Goal: Task Accomplishment & Management: Use online tool/utility

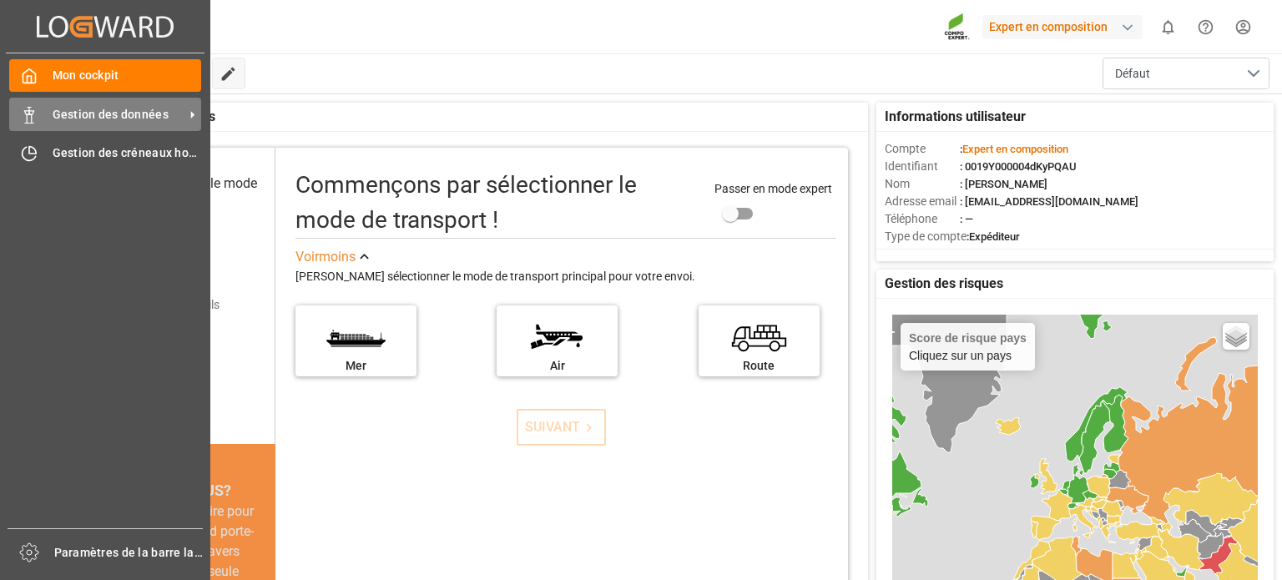
drag, startPoint x: 78, startPoint y: 113, endPoint x: 86, endPoint y: 115, distance: 8.5
click at [78, 113] on font "Gestion des données" at bounding box center [111, 114] width 116 height 13
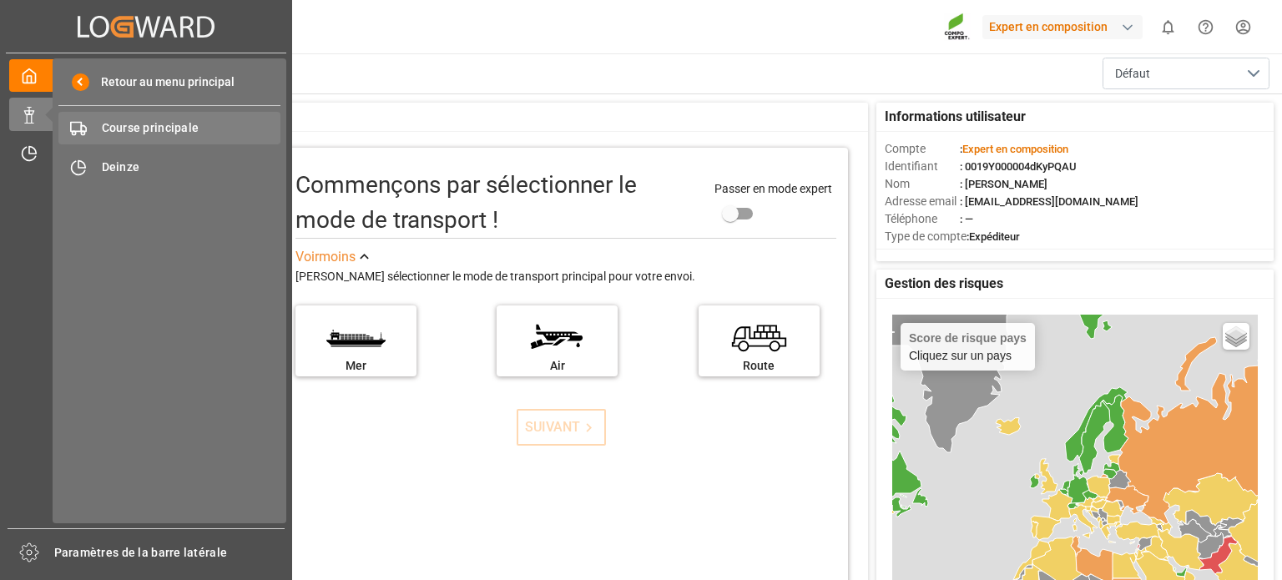
click at [171, 133] on font "Course principale" at bounding box center [151, 127] width 98 height 13
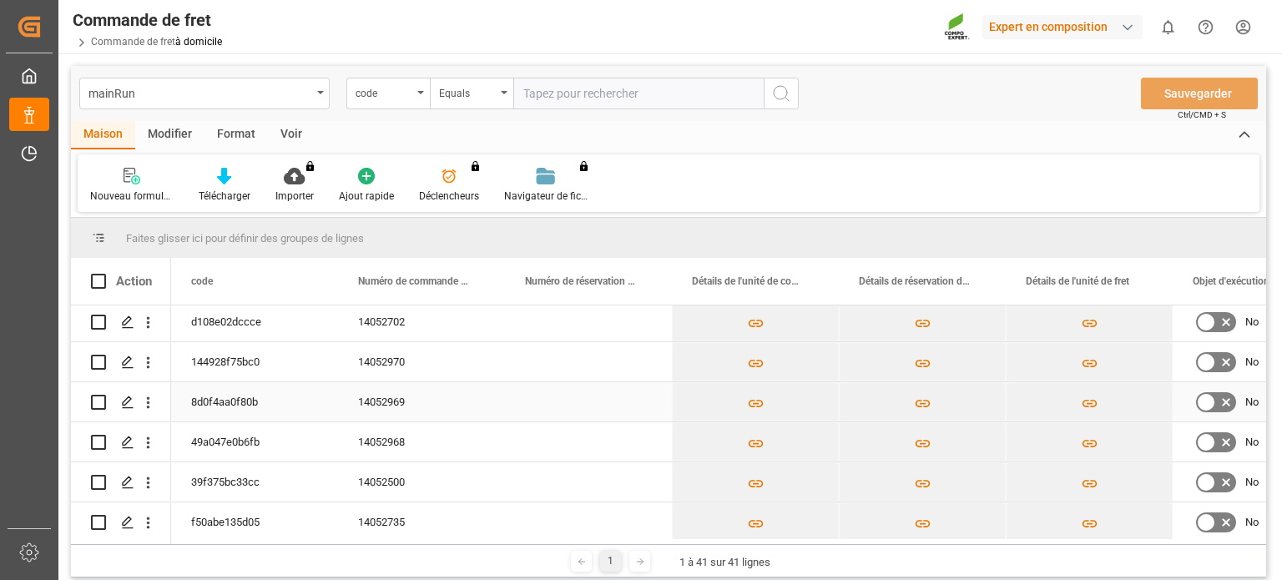
scroll to position [167, 0]
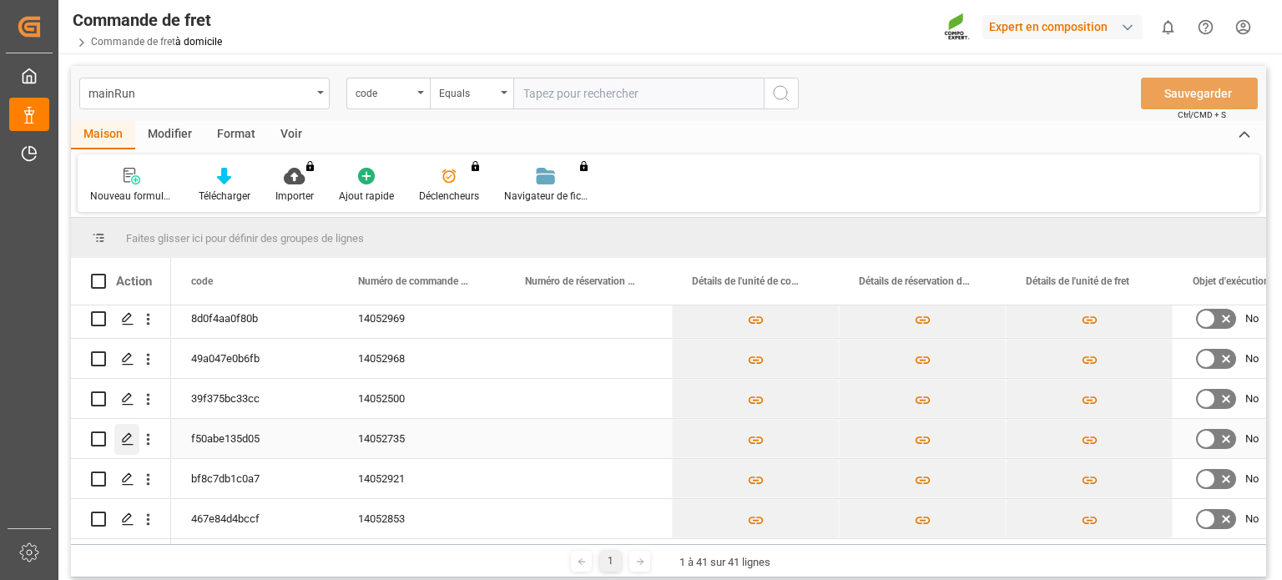
click at [118, 437] on div "Appuyez sur ESPACE pour sélectionner cette ligne." at bounding box center [126, 439] width 25 height 31
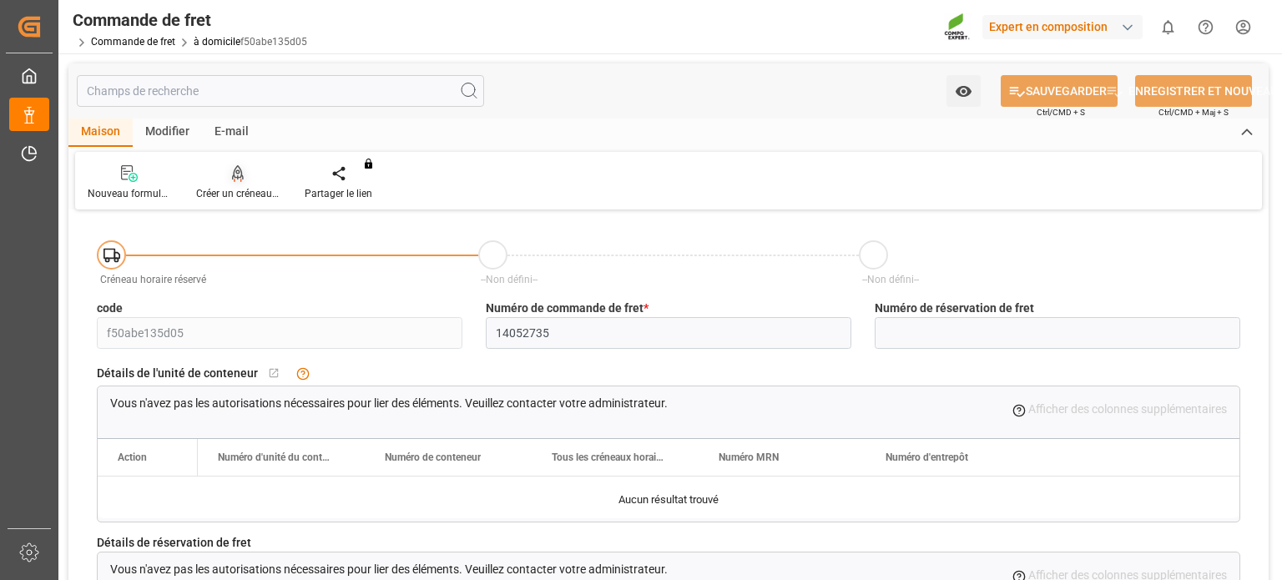
click at [247, 183] on div "Créer un créneau horaire" at bounding box center [238, 182] width 108 height 37
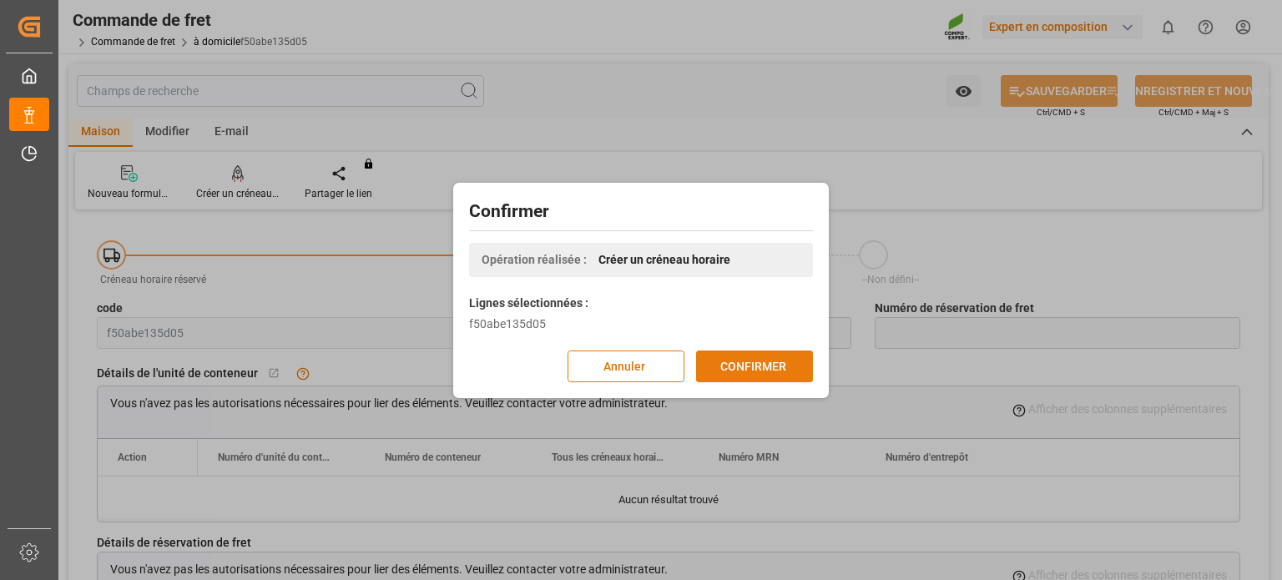
click at [761, 360] on font "CONFIRMER" at bounding box center [753, 365] width 66 height 13
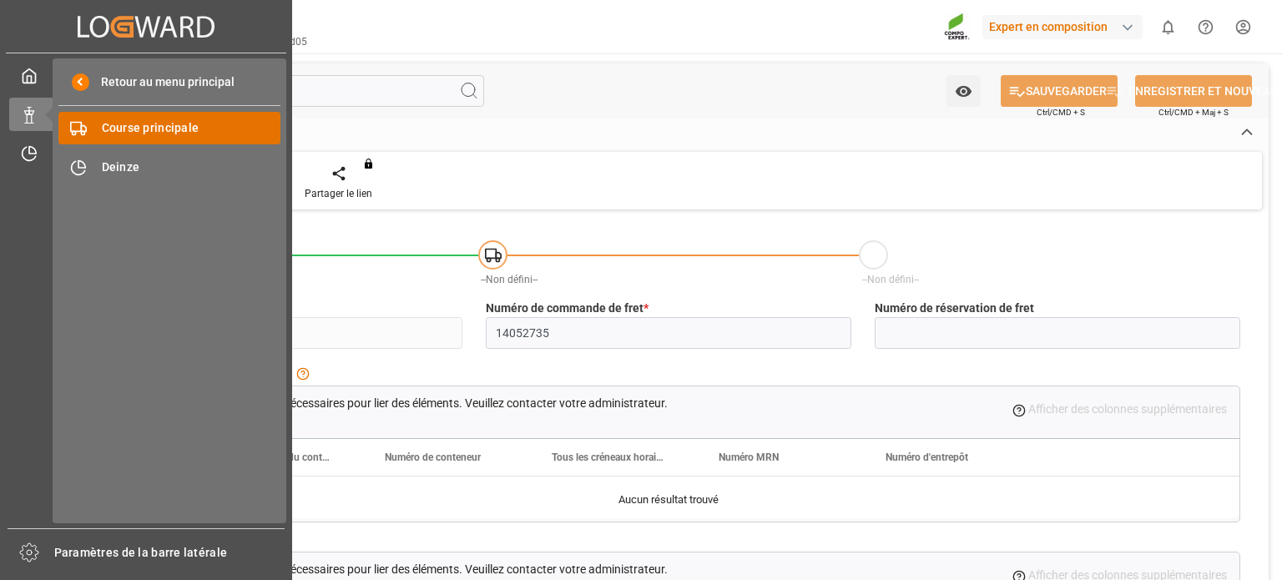
click at [164, 126] on font "Course principale" at bounding box center [151, 127] width 98 height 13
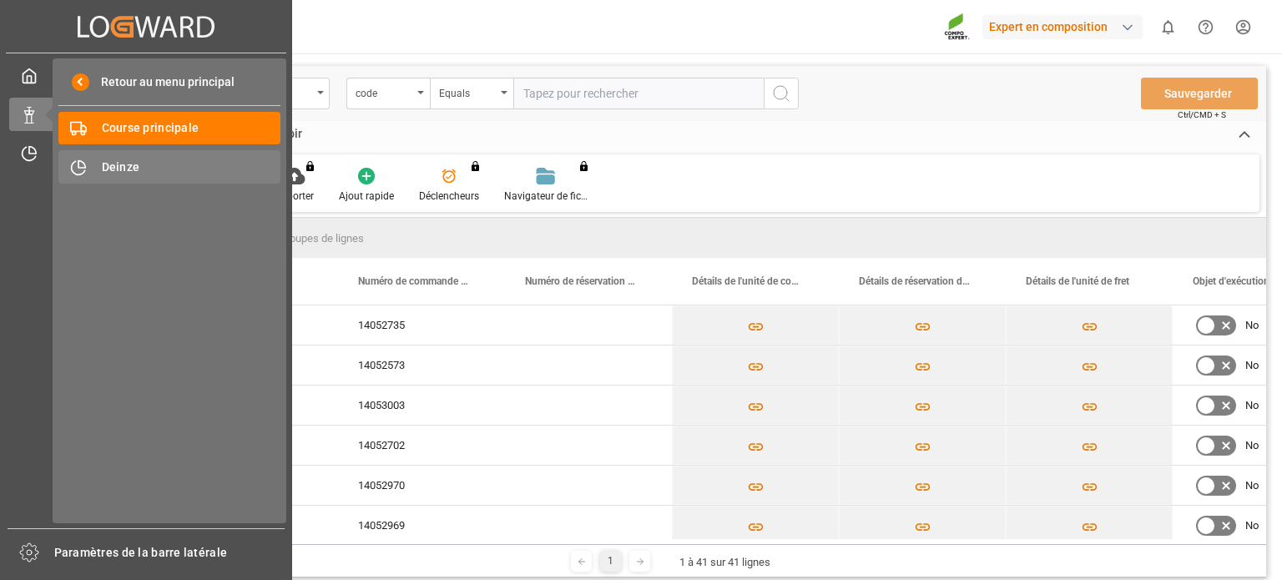
click at [115, 167] on font "Deinze" at bounding box center [121, 166] width 38 height 13
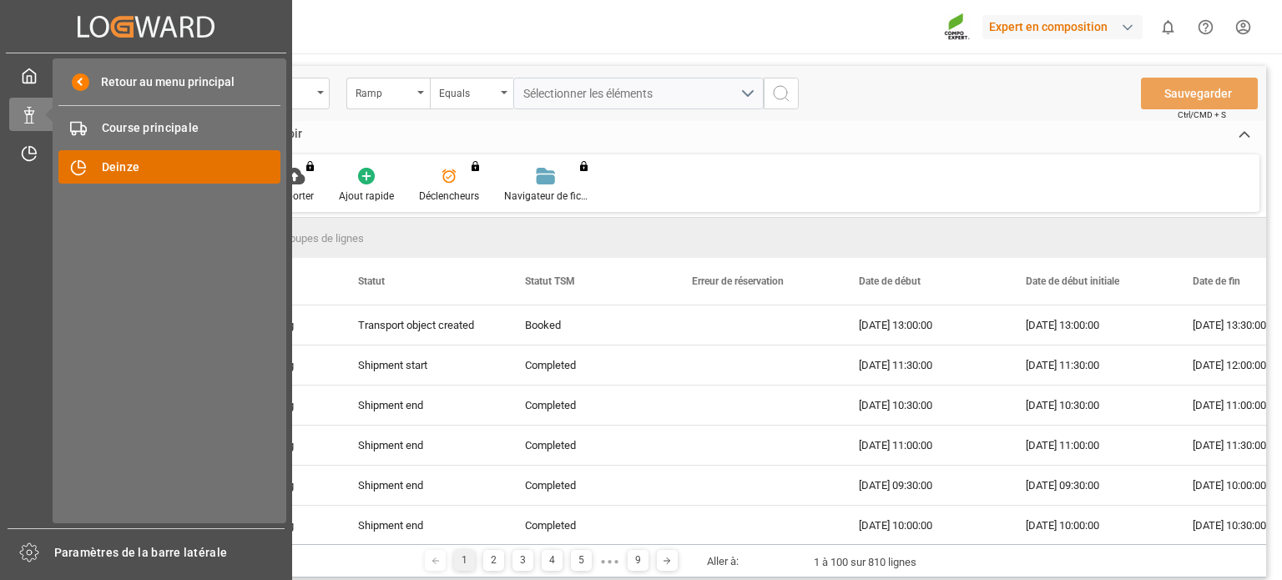
click at [118, 169] on font "Deinze" at bounding box center [121, 166] width 38 height 13
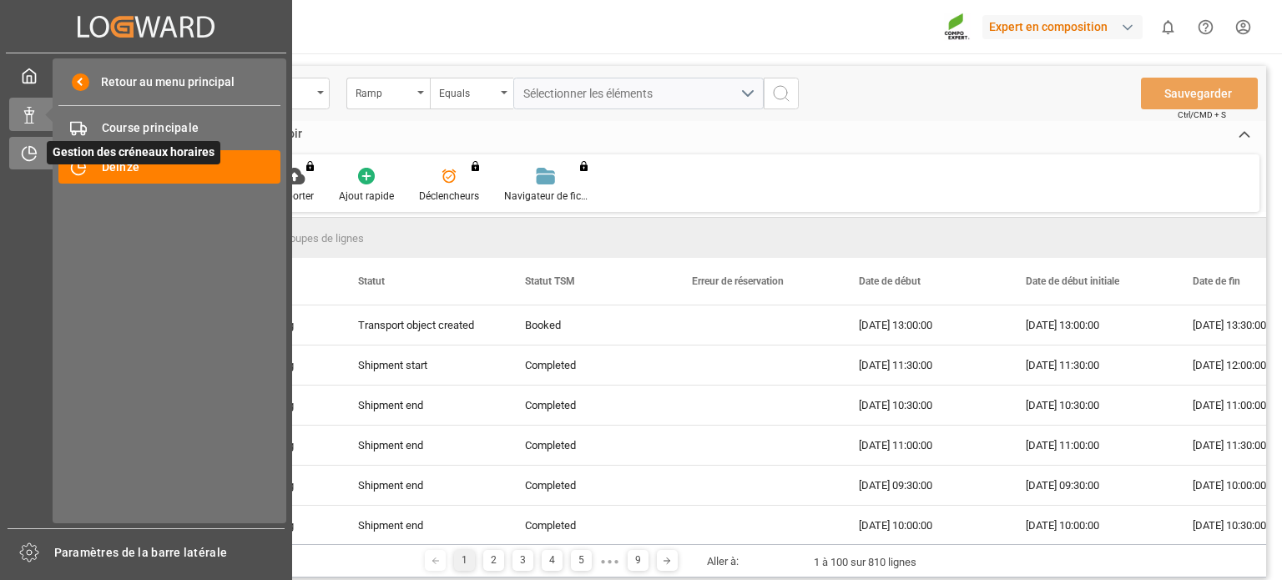
click at [17, 159] on div at bounding box center [23, 153] width 28 height 18
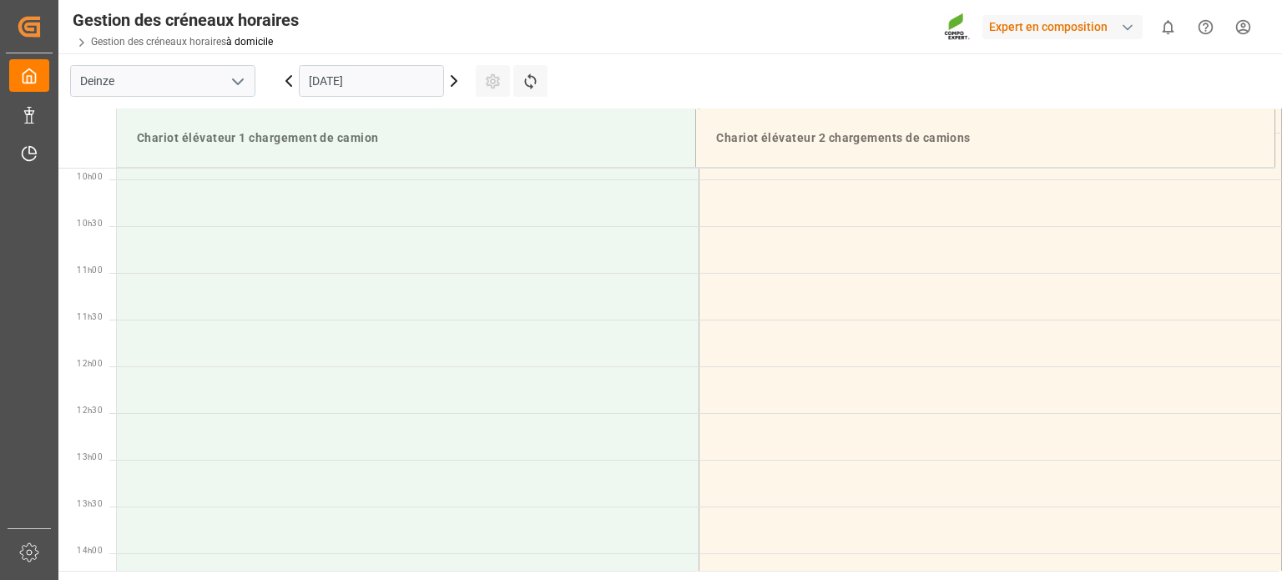
scroll to position [924, 0]
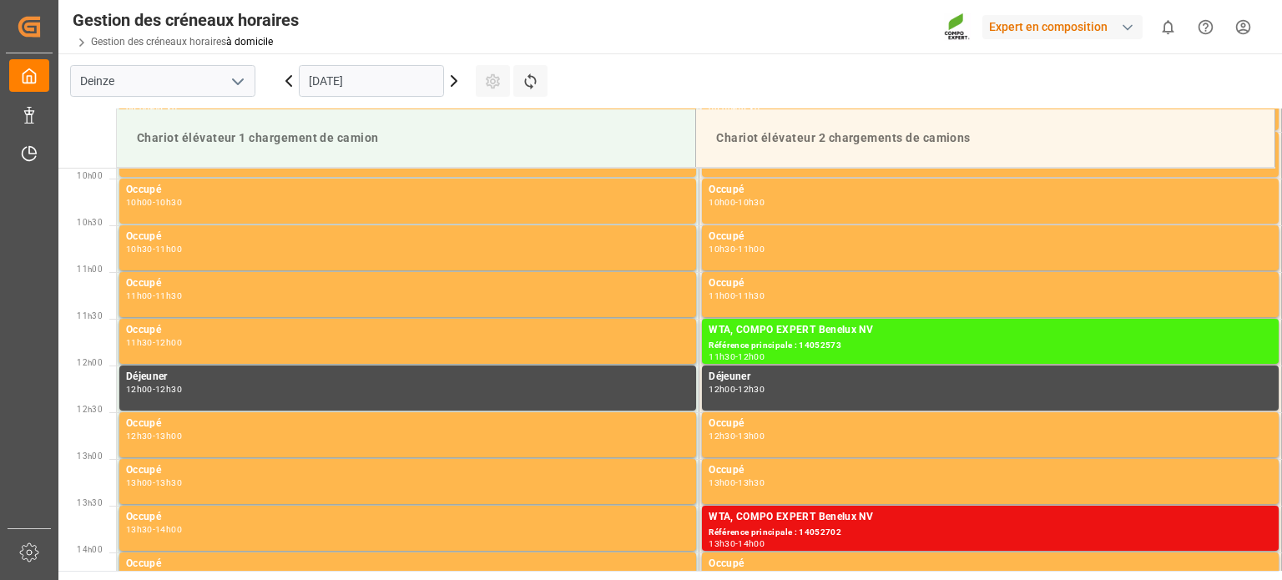
click at [457, 83] on icon at bounding box center [454, 81] width 20 height 20
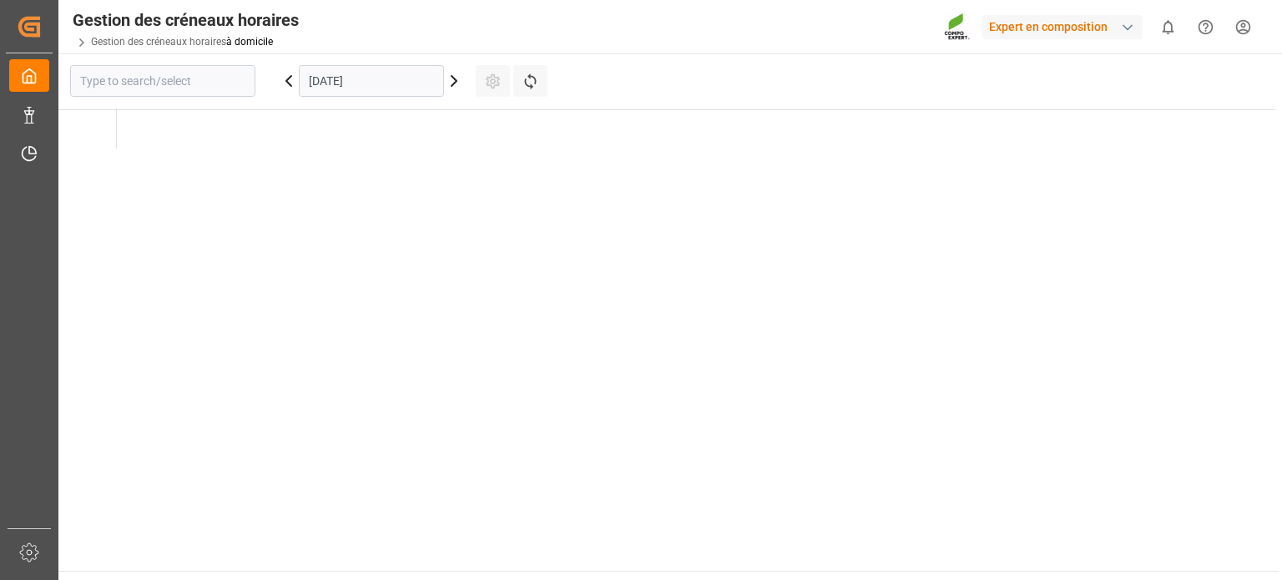
type input "Deinze"
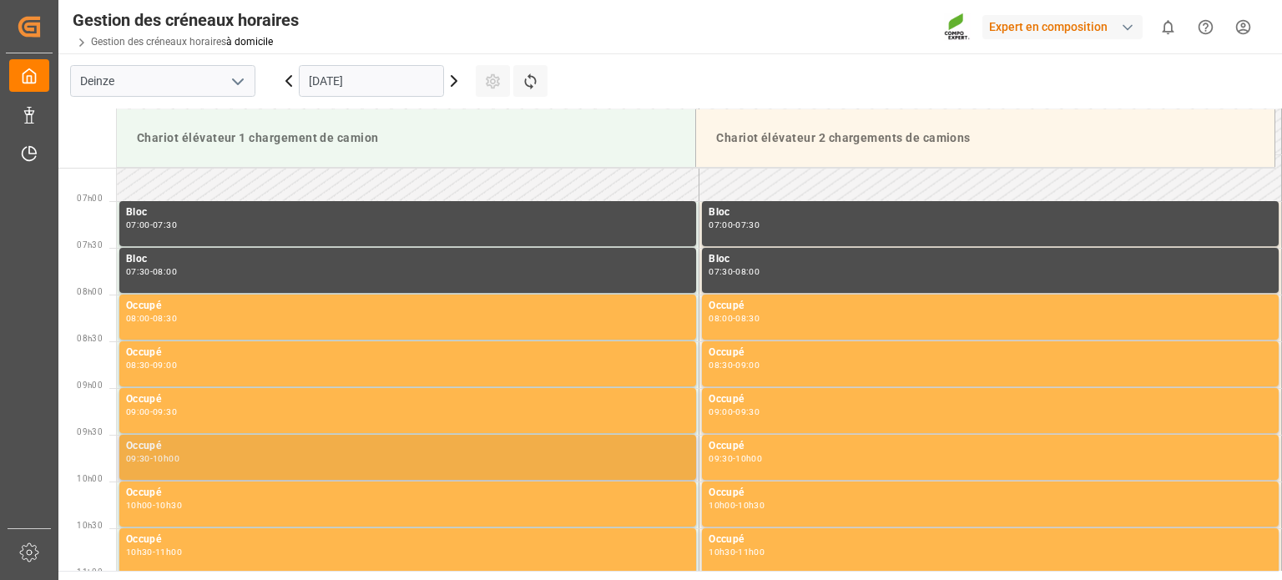
scroll to position [840, 0]
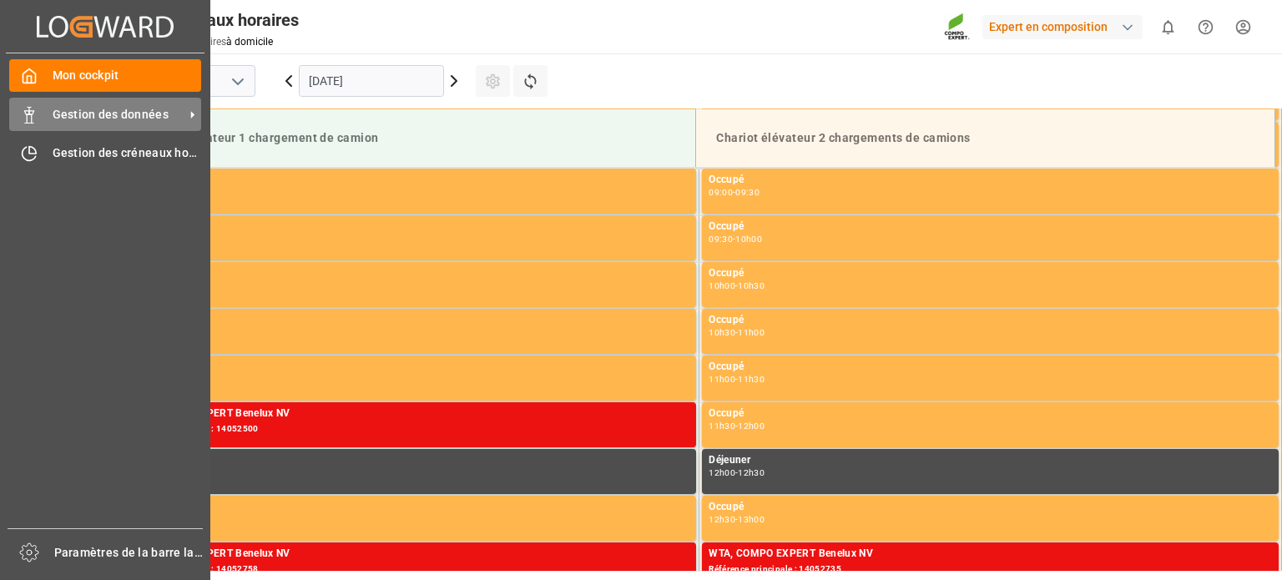
click at [47, 117] on div "Gestion des données Gestion des données" at bounding box center [105, 114] width 192 height 33
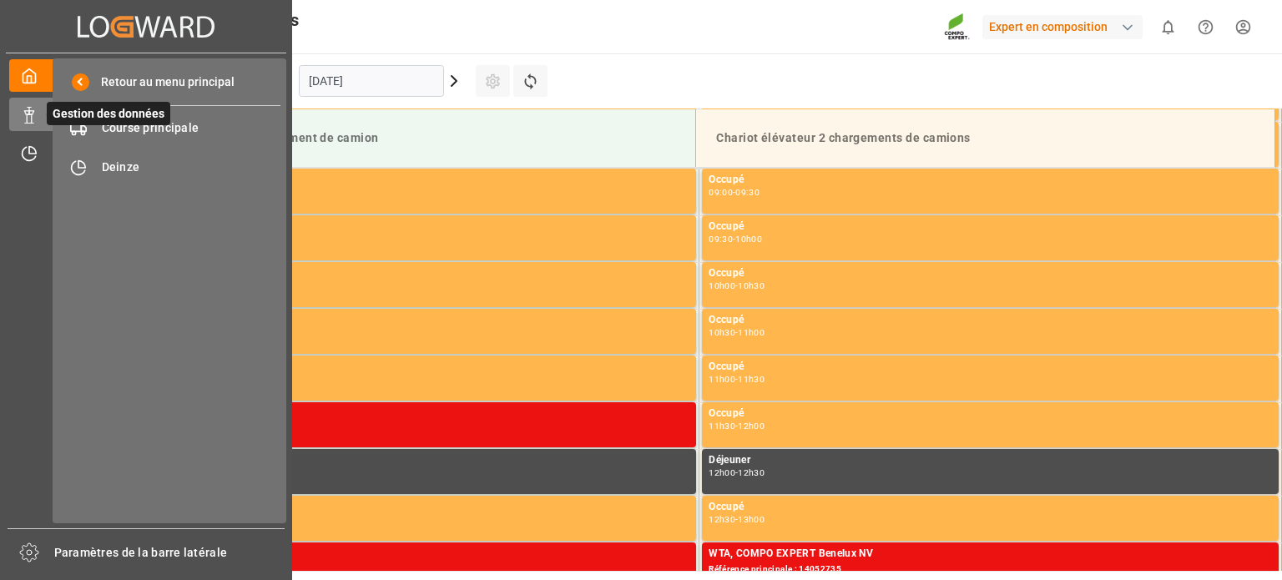
click at [151, 125] on span "Gestion des données" at bounding box center [108, 113] width 123 height 23
click at [177, 125] on font "Course principale" at bounding box center [151, 127] width 98 height 13
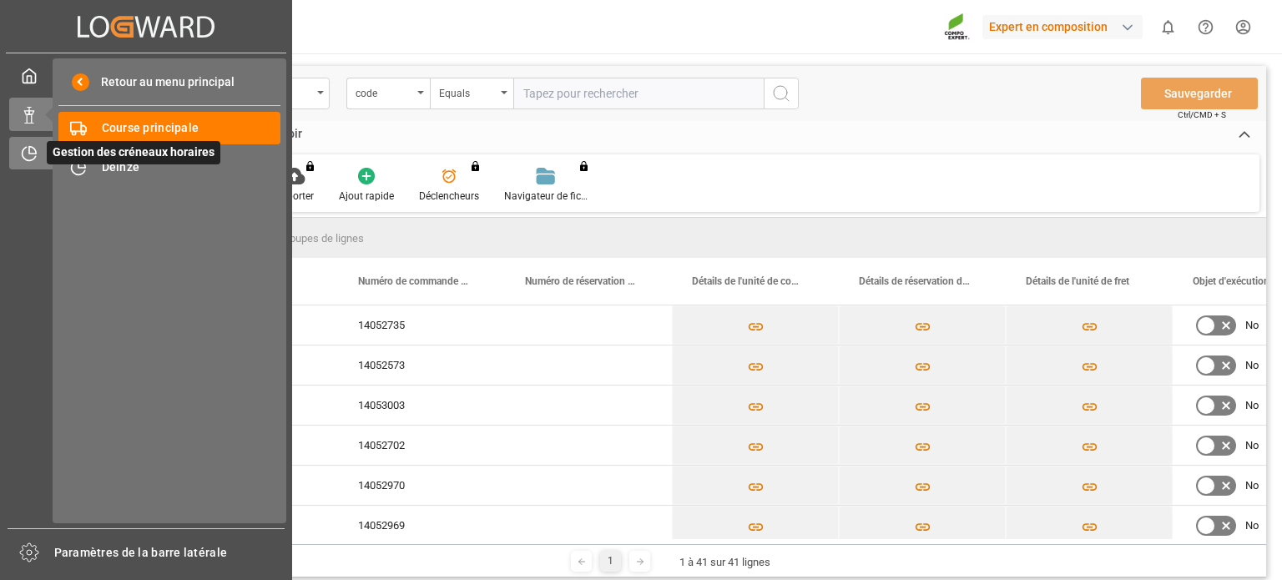
click at [42, 148] on div "Gestion des créneaux horaires Gestion des créneaux horaires" at bounding box center [146, 153] width 274 height 33
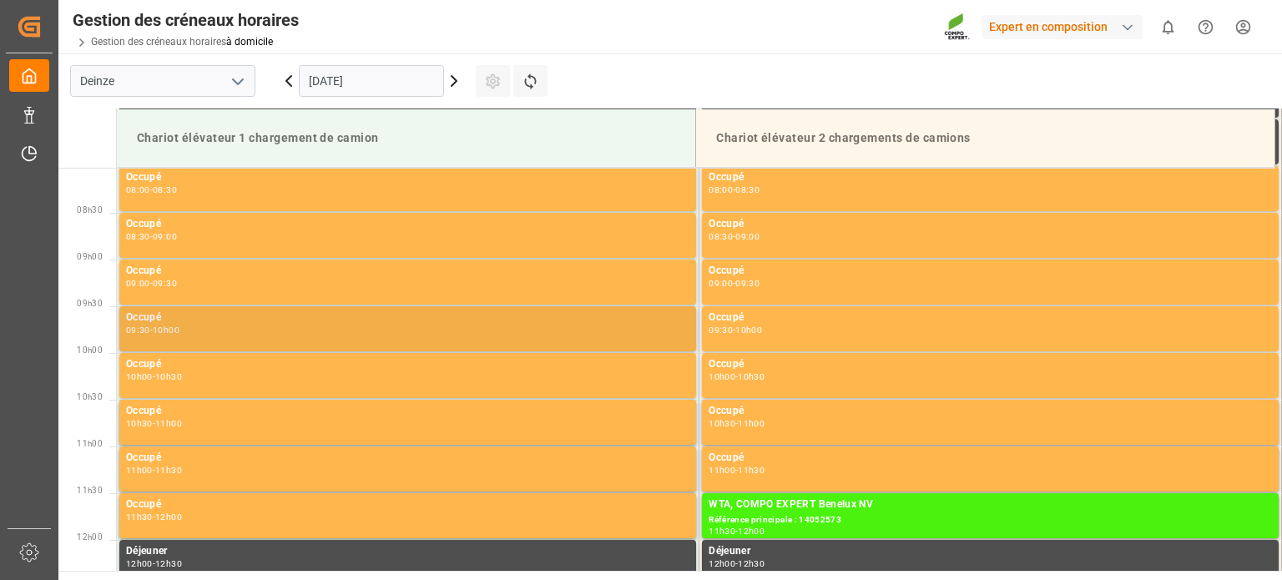
scroll to position [507, 0]
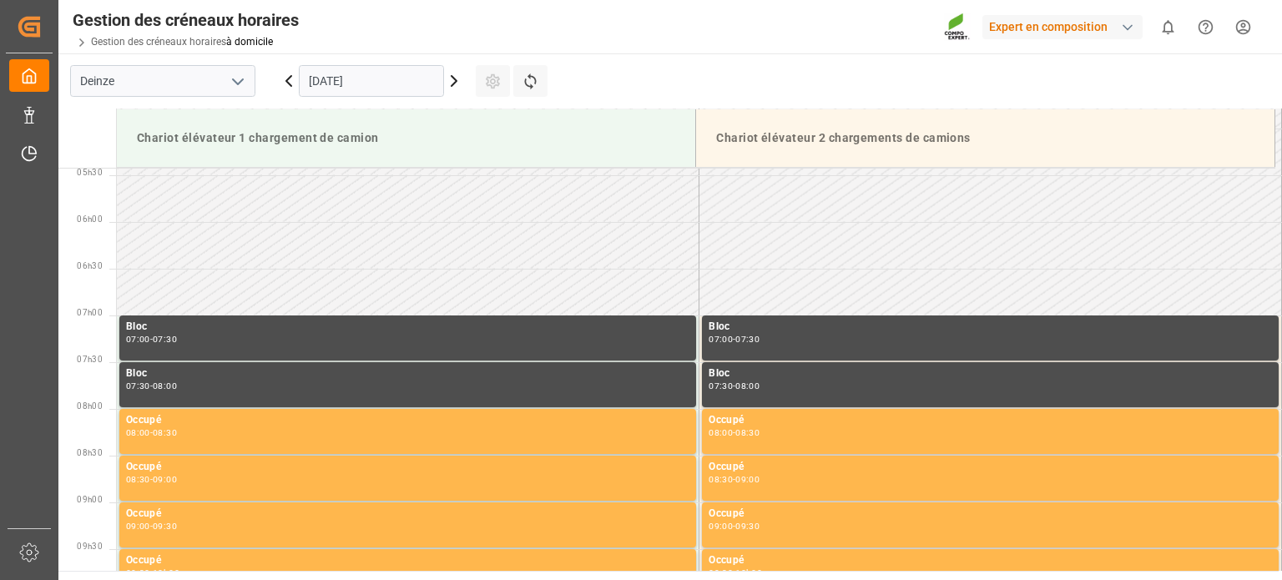
click at [451, 81] on icon at bounding box center [454, 81] width 20 height 20
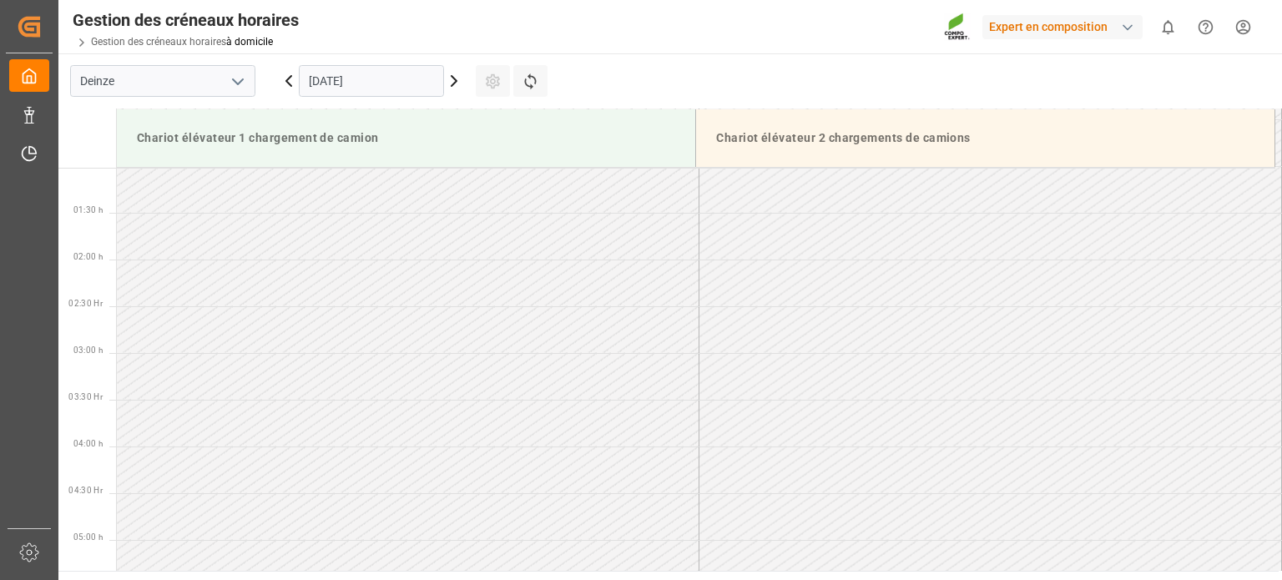
scroll to position [631, 0]
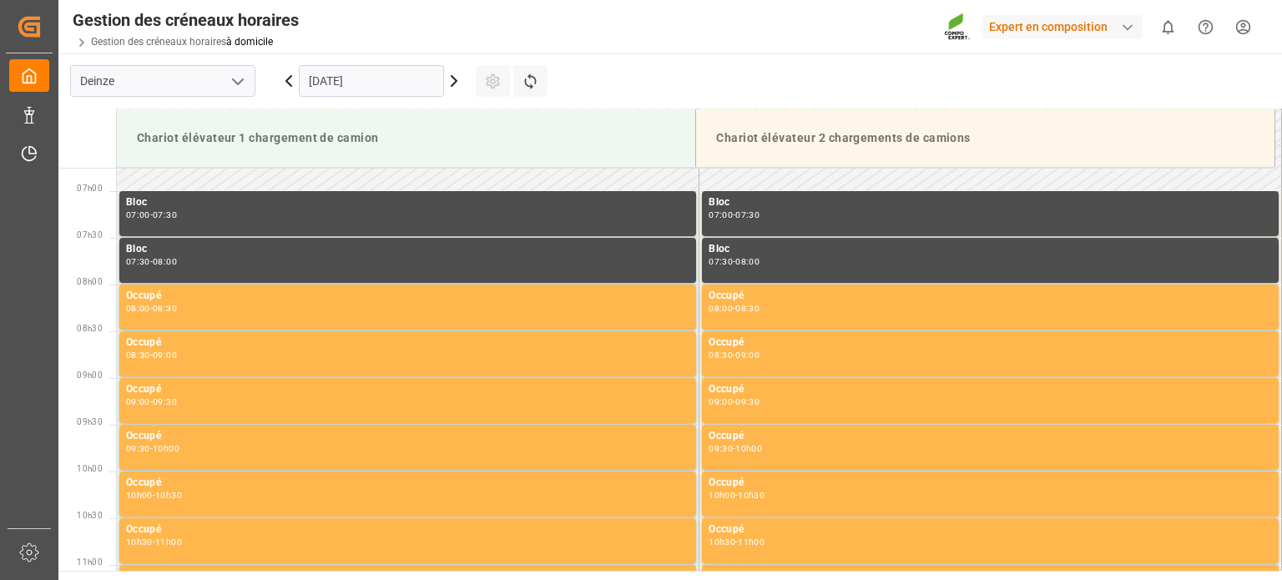
click at [451, 81] on icon at bounding box center [454, 81] width 20 height 20
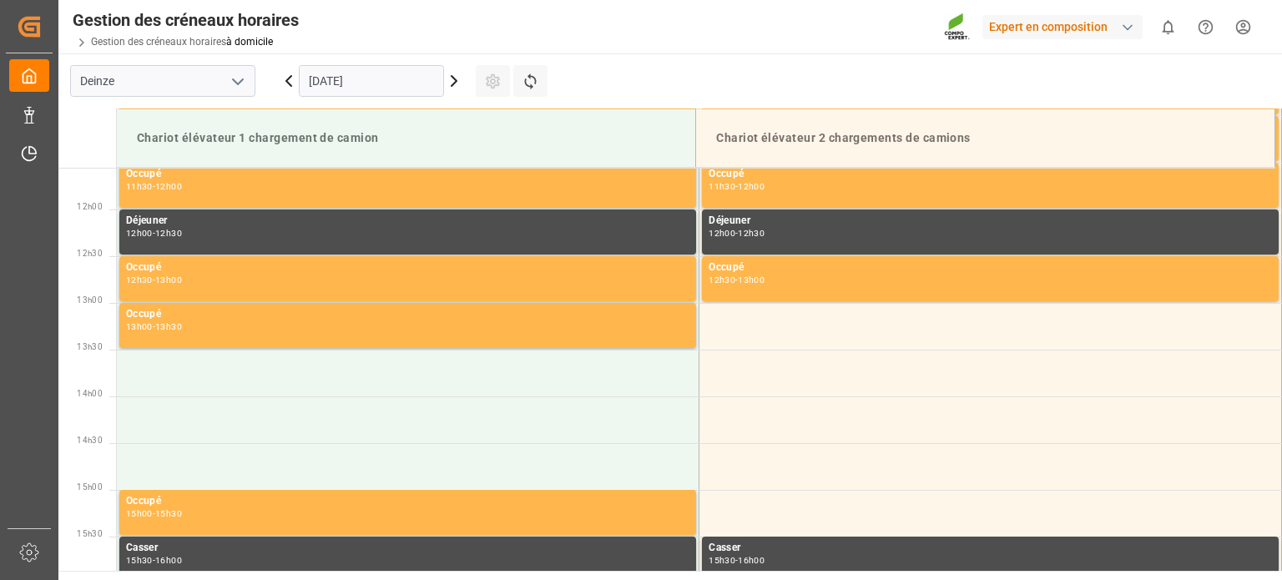
scroll to position [1091, 0]
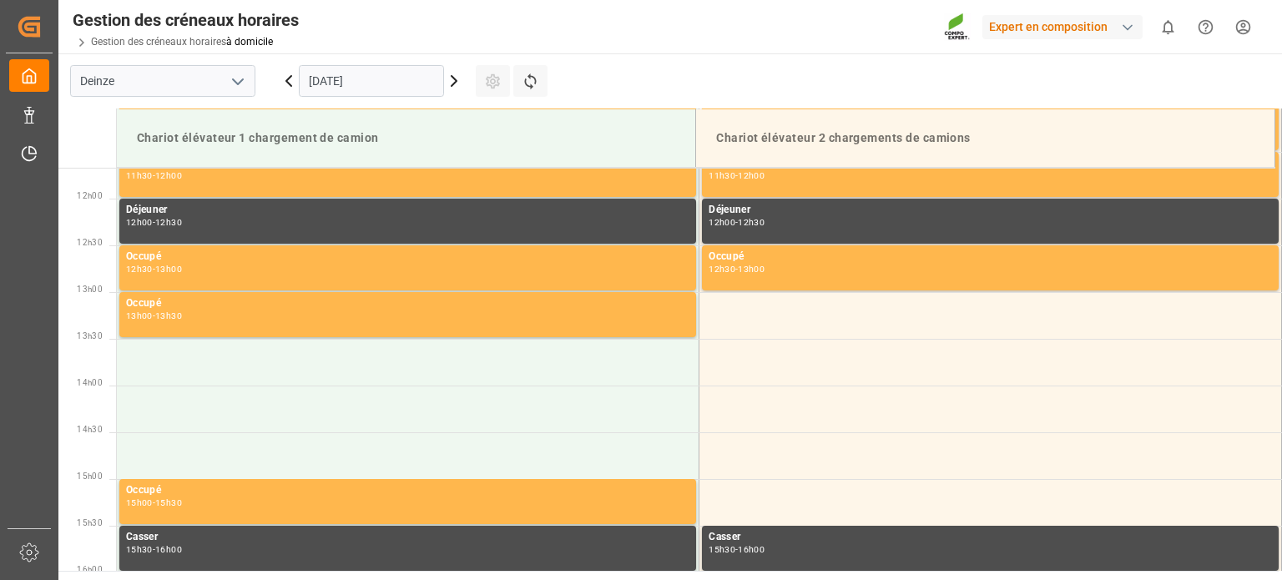
click at [283, 80] on icon at bounding box center [289, 81] width 20 height 20
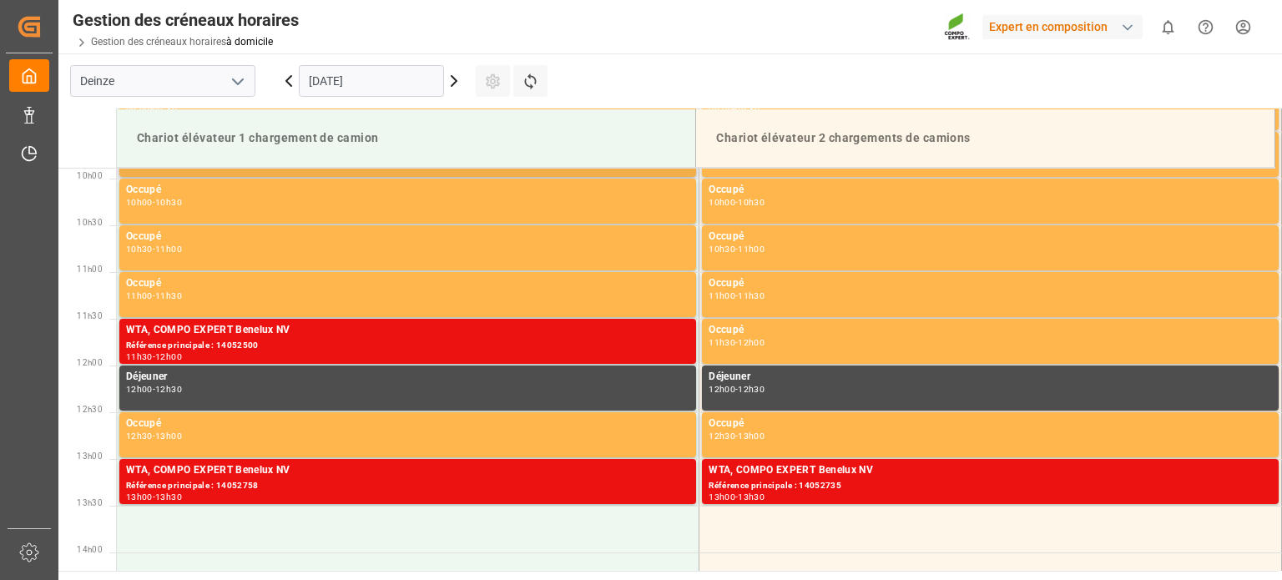
scroll to position [673, 0]
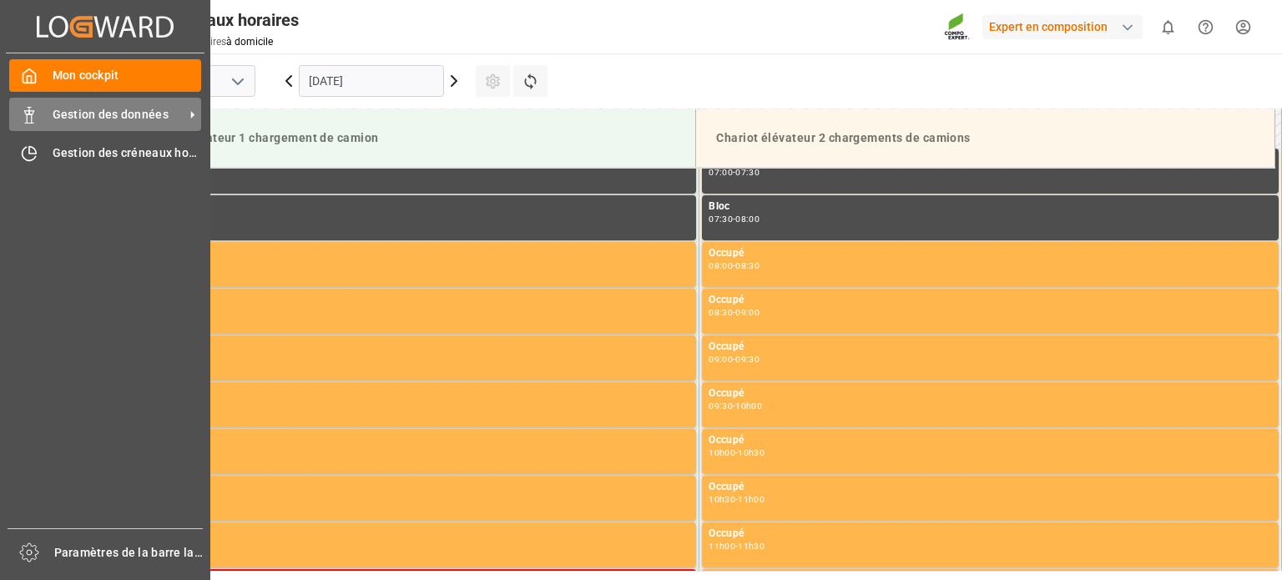
click at [21, 111] on icon at bounding box center [29, 115] width 17 height 17
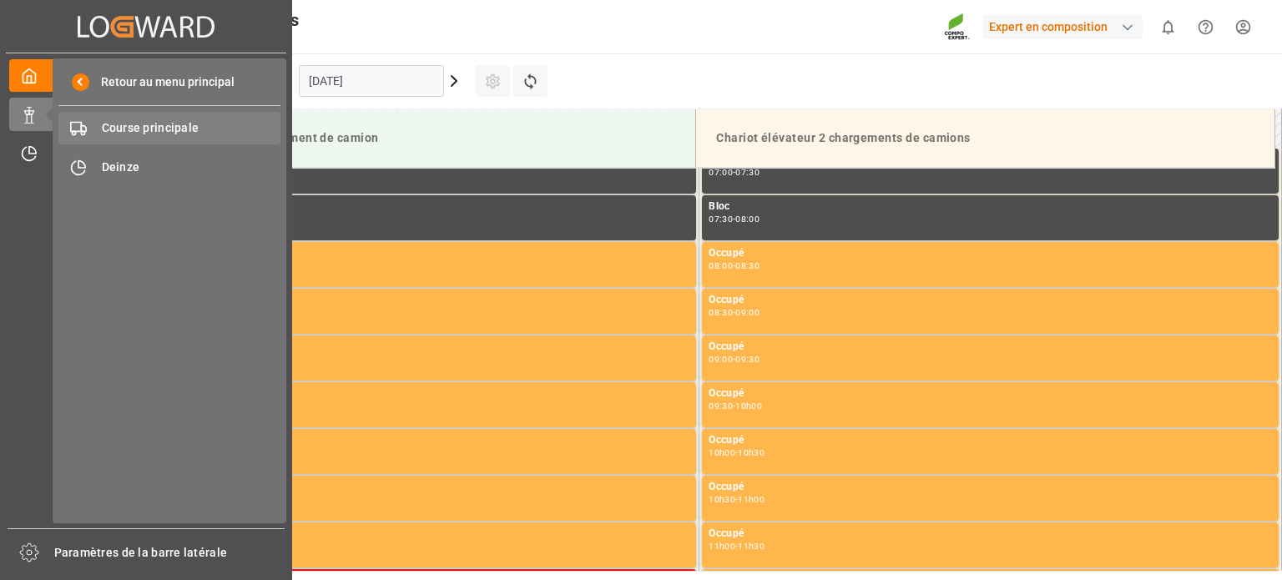
click at [169, 125] on font "Course principale" at bounding box center [151, 127] width 98 height 13
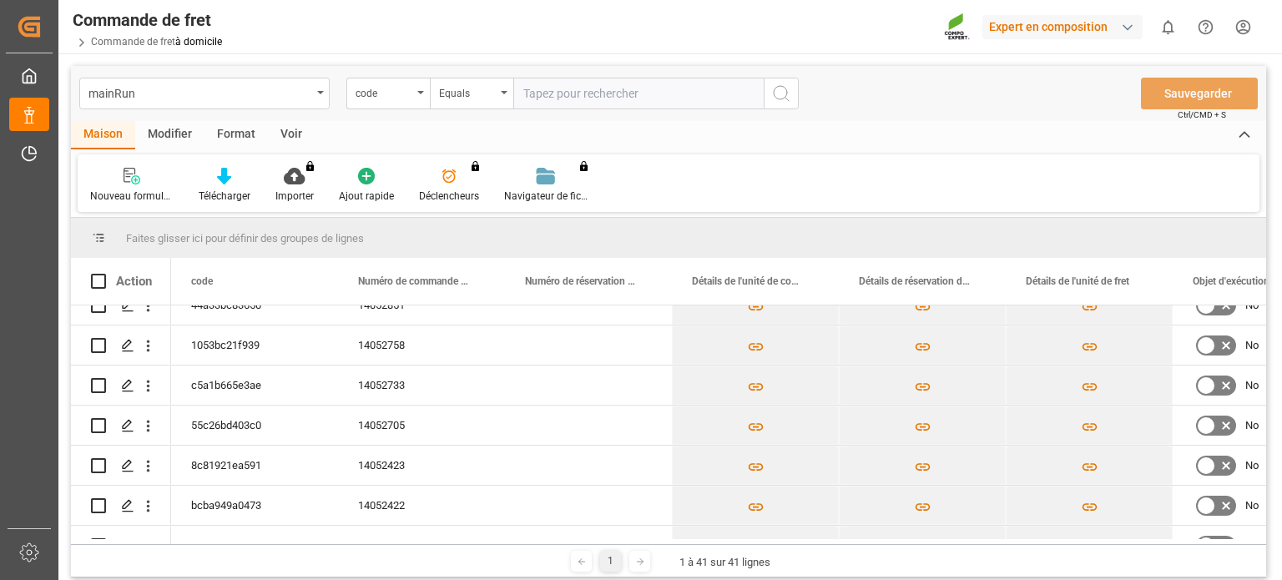
scroll to position [481, 0]
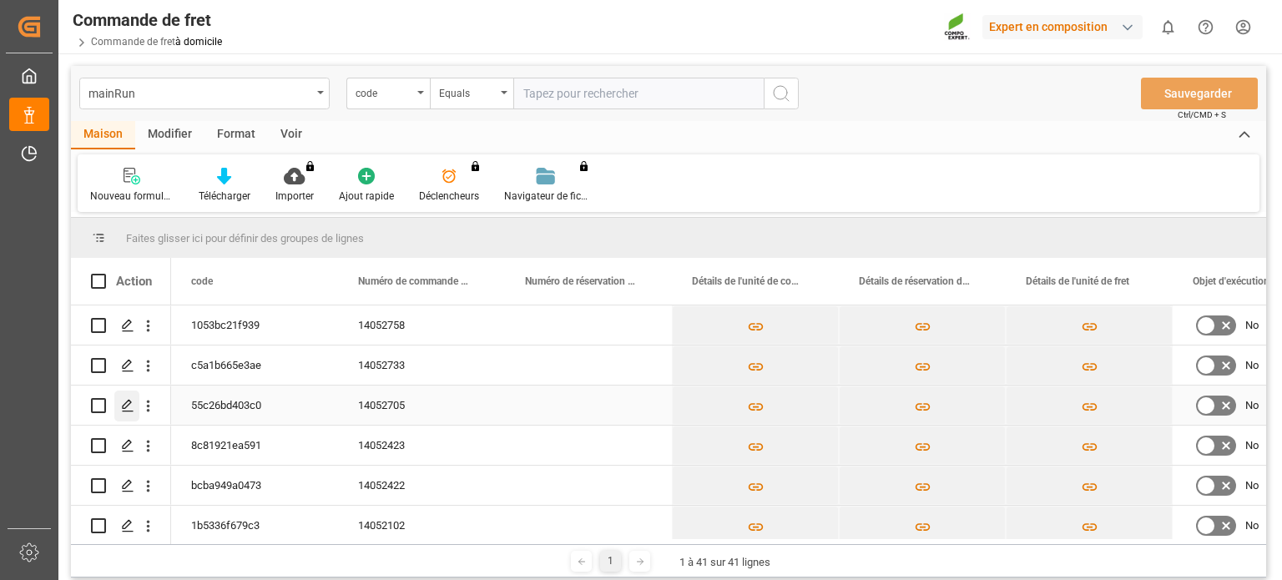
click at [127, 402] on icon "Appuyez sur ESPACE pour sélectionner cette ligne." at bounding box center [127, 405] width 13 height 13
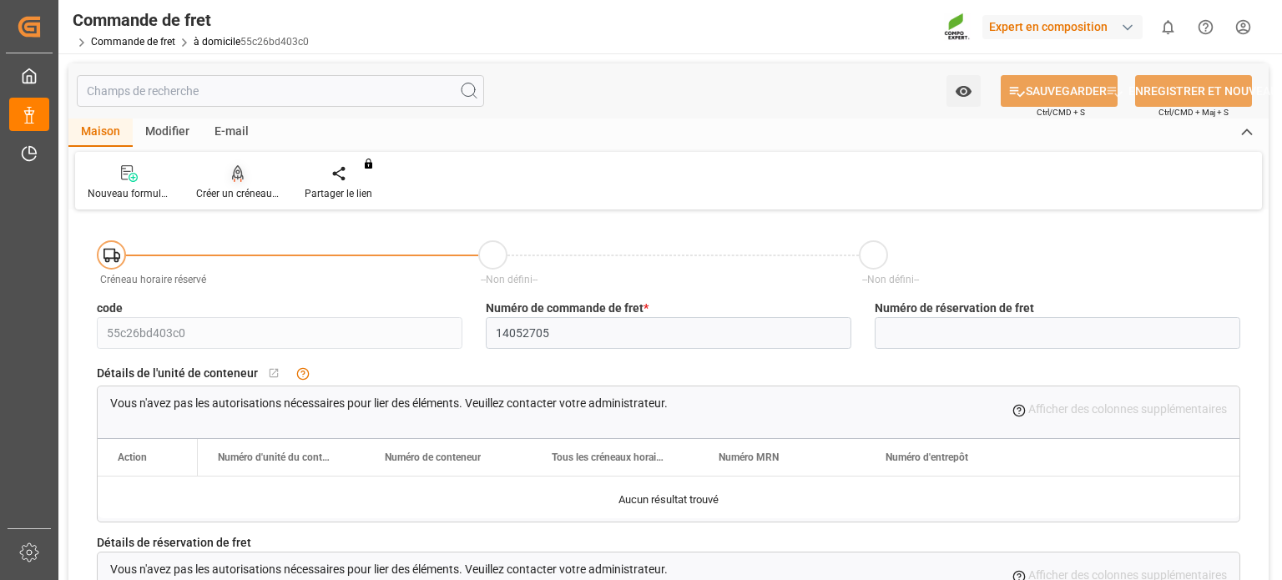
click at [264, 190] on div "Créer un créneau horaire" at bounding box center [237, 193] width 83 height 15
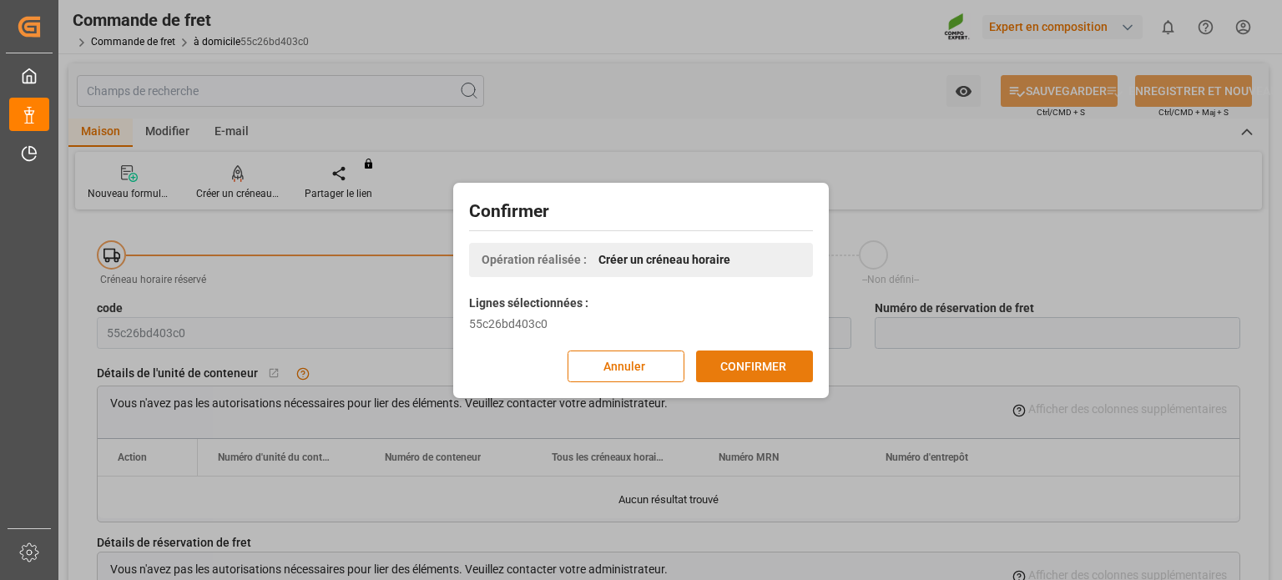
click at [728, 370] on font "CONFIRMER" at bounding box center [753, 365] width 66 height 13
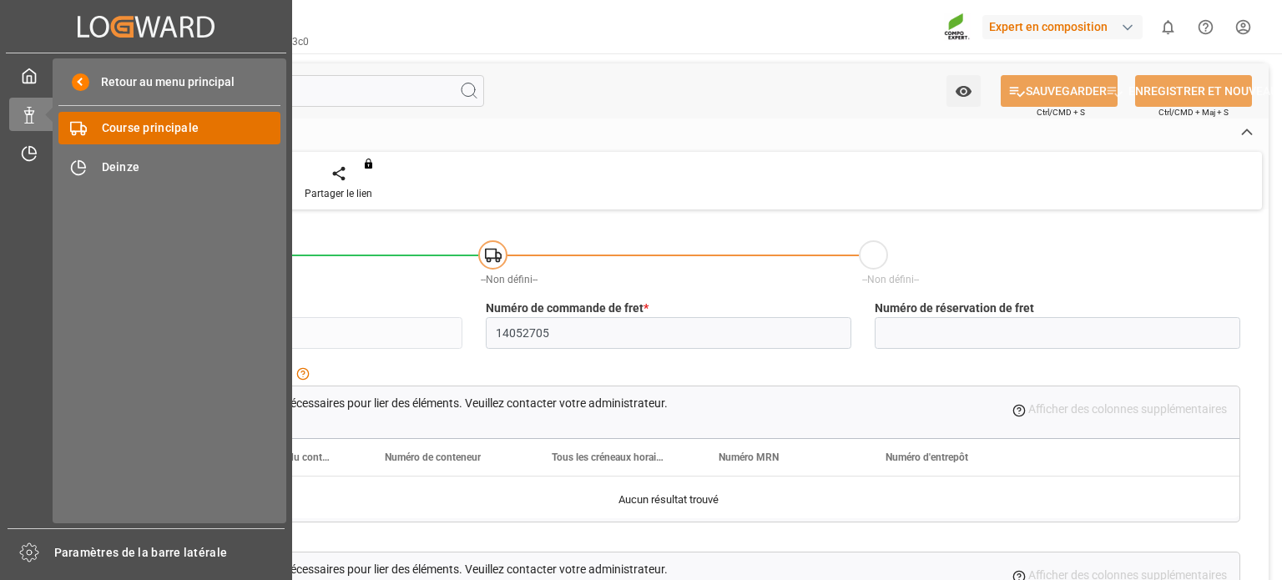
click at [138, 129] on font "Course principale" at bounding box center [151, 127] width 98 height 13
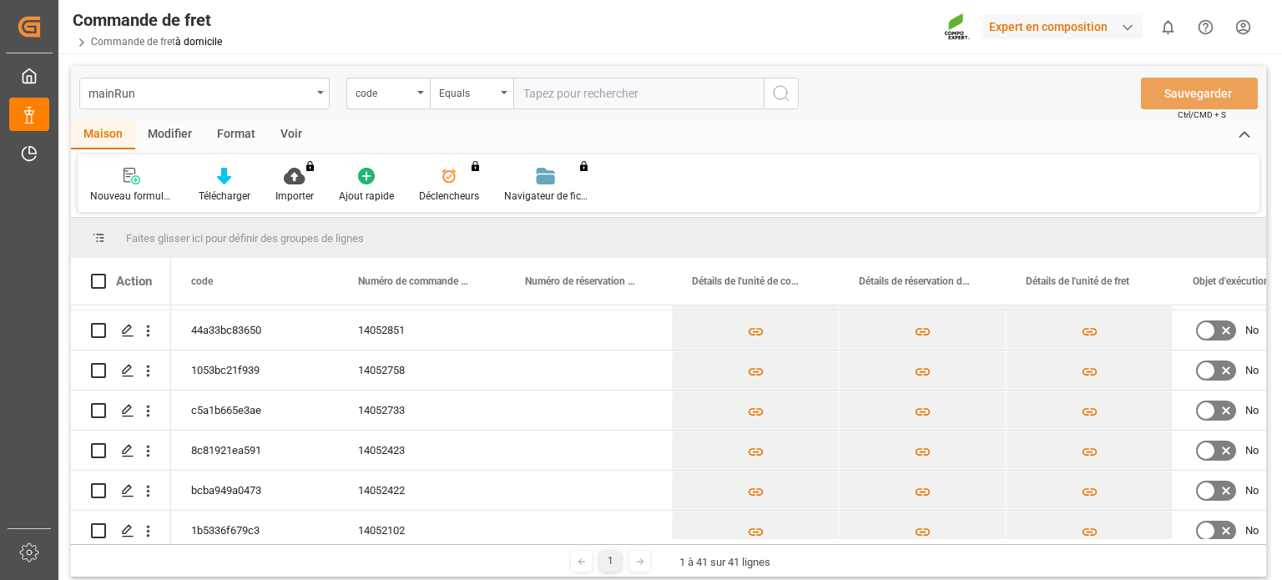
scroll to position [495, 0]
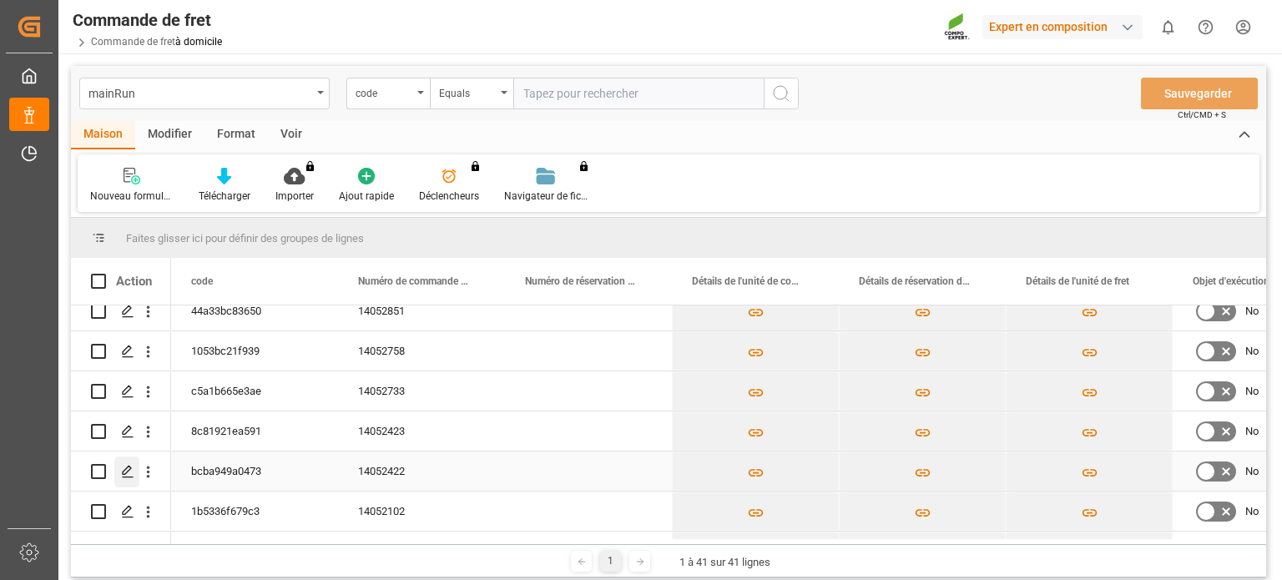
click at [127, 465] on icon "Appuyez sur ESPACE pour sélectionner cette ligne." at bounding box center [127, 471] width 13 height 13
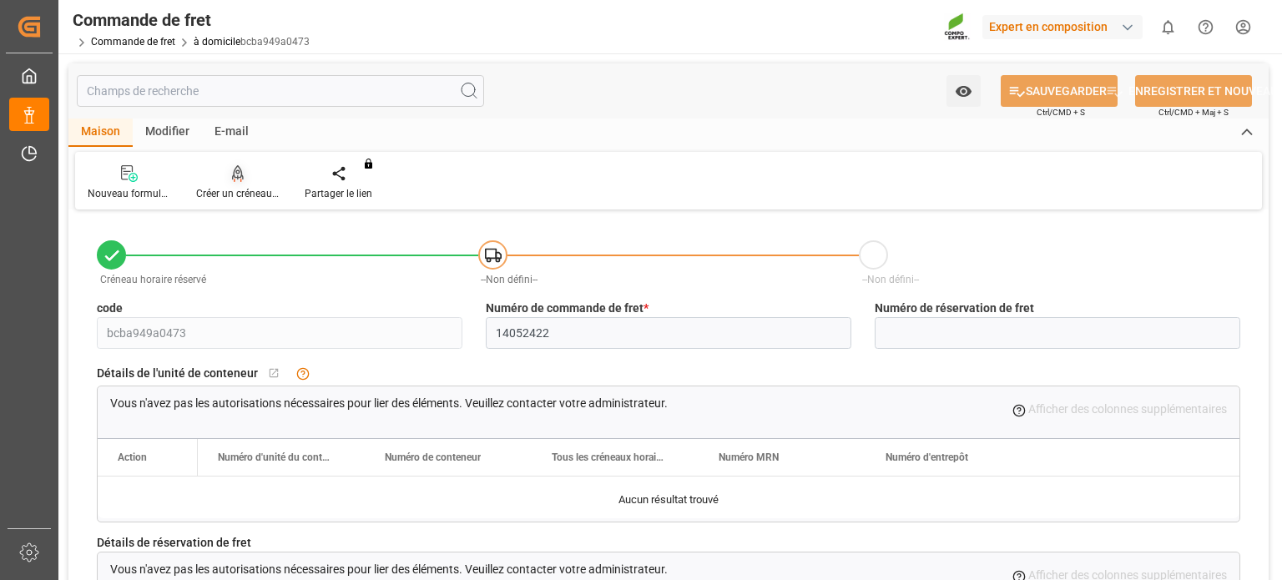
click at [262, 189] on font "Créer un créneau horaire" at bounding box center [251, 194] width 110 height 12
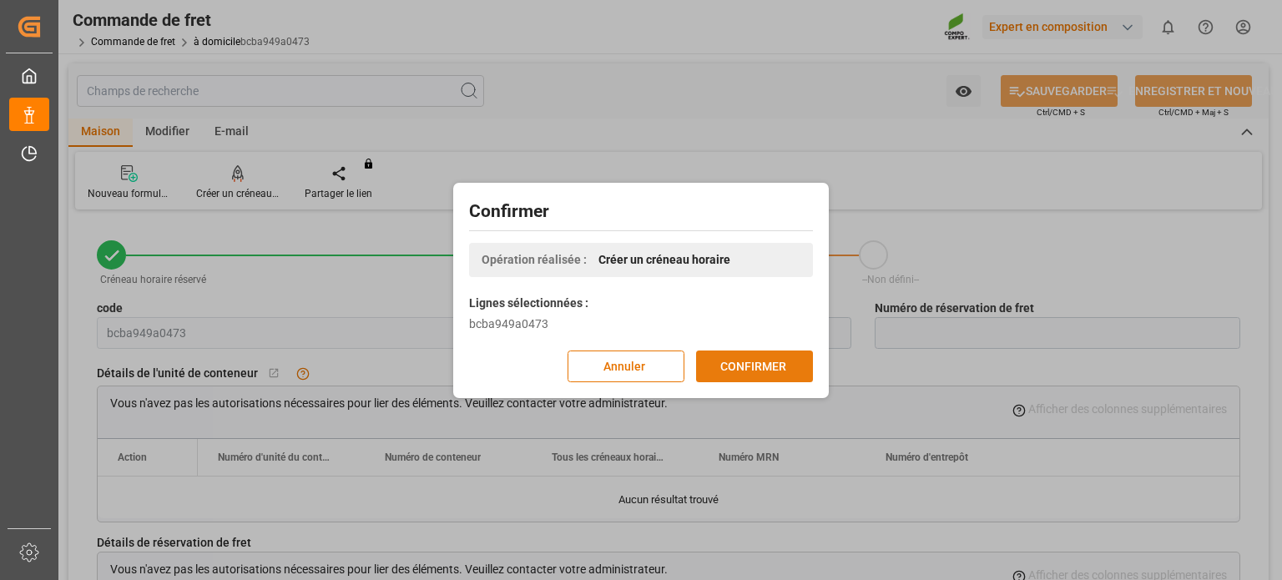
click at [739, 367] on font "CONFIRMER" at bounding box center [753, 365] width 66 height 13
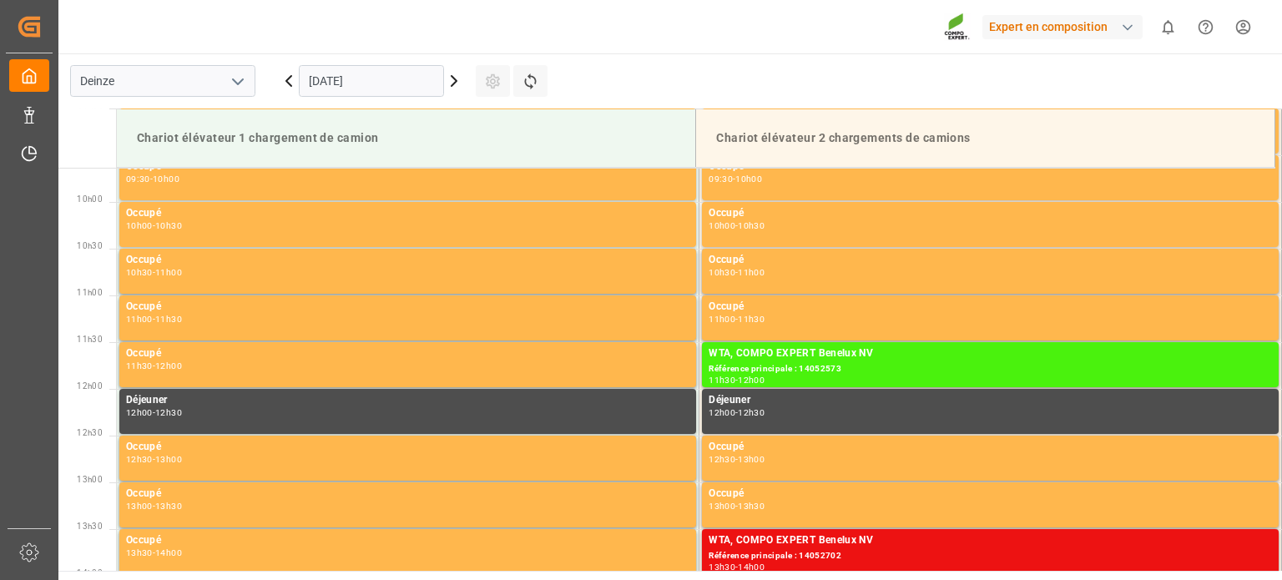
scroll to position [924, 0]
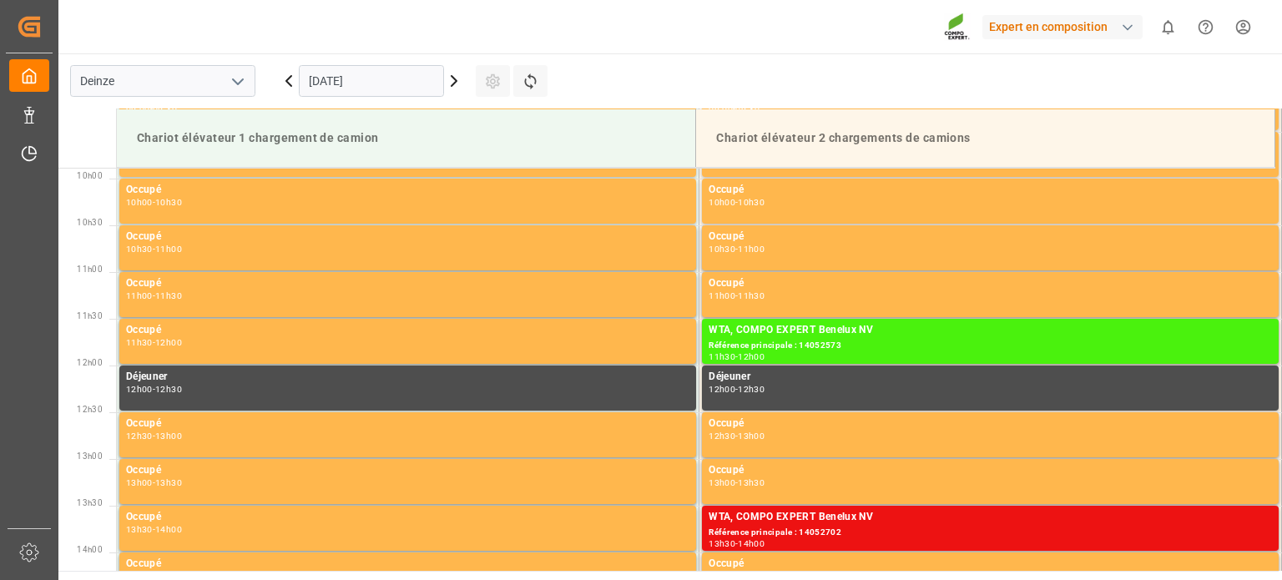
click at [456, 71] on icon at bounding box center [454, 81] width 20 height 20
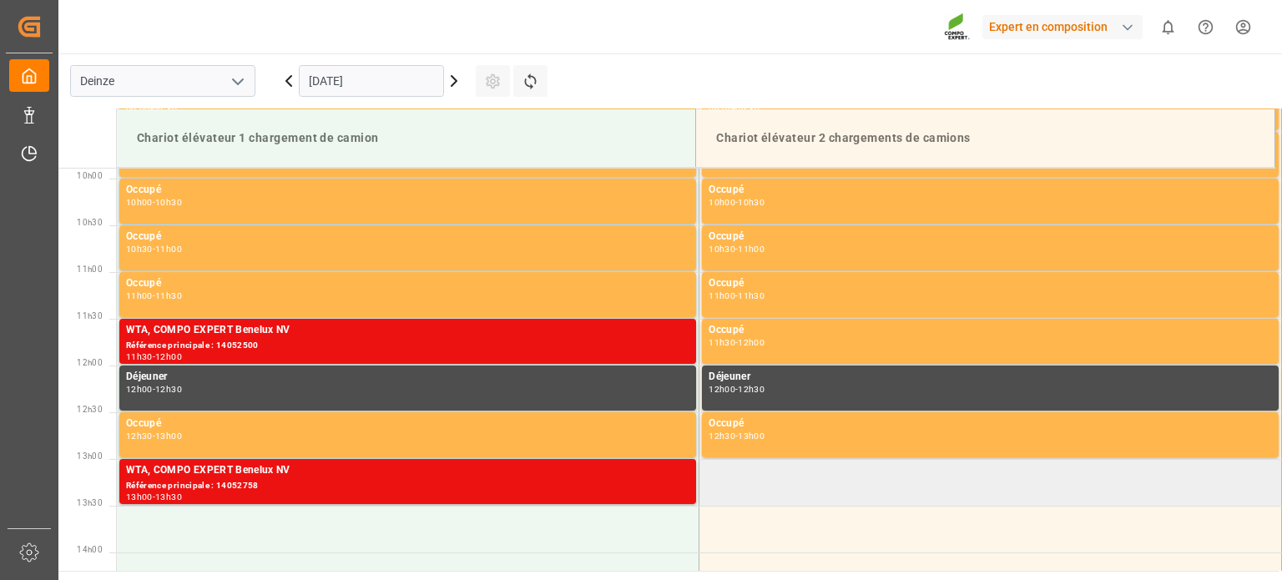
click at [761, 480] on td at bounding box center [990, 482] width 582 height 47
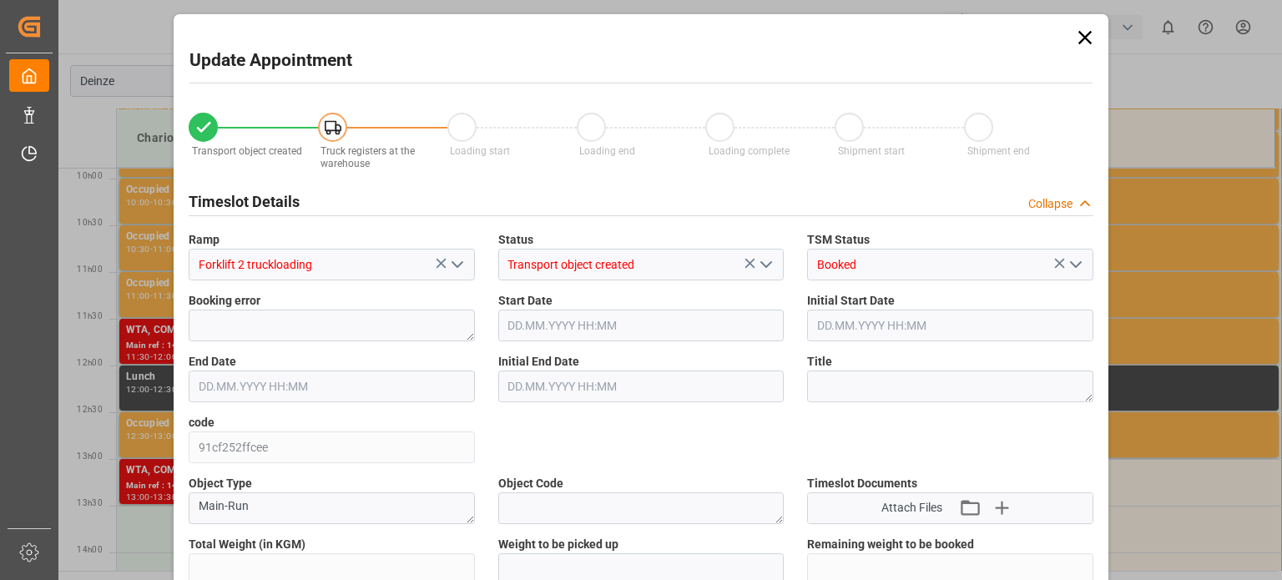
type input "25886"
type input "0"
type input "43"
type input "30.09.2025 13:00"
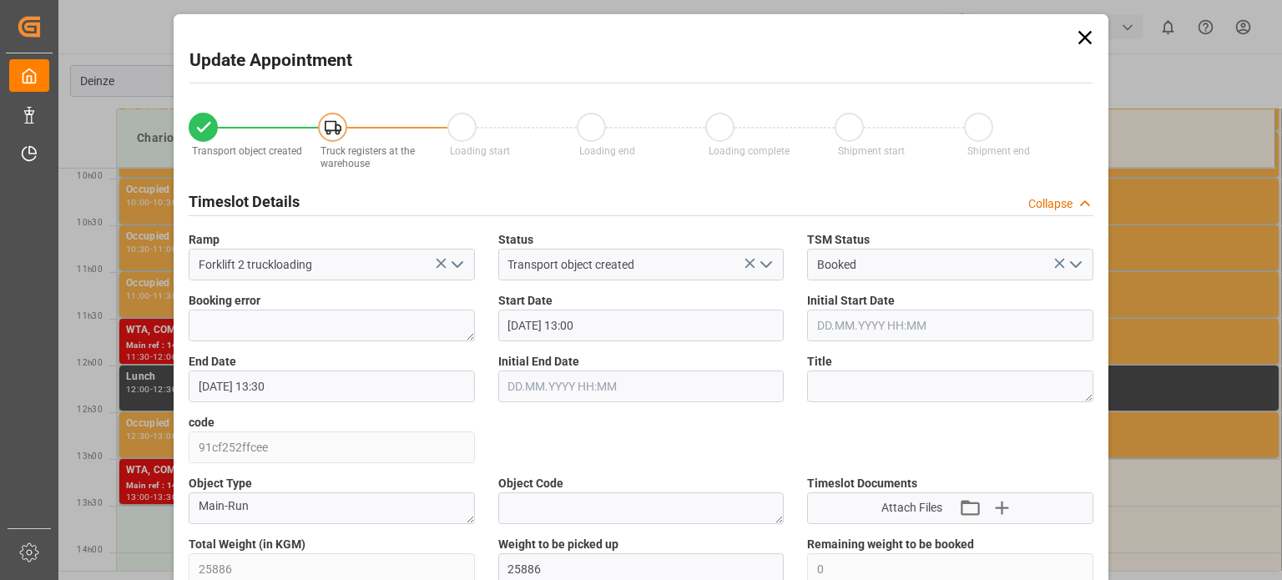
type input "30.09.2025 13:30"
type input "22.09.2025 15:47"
type input "29.09.2025 09:17"
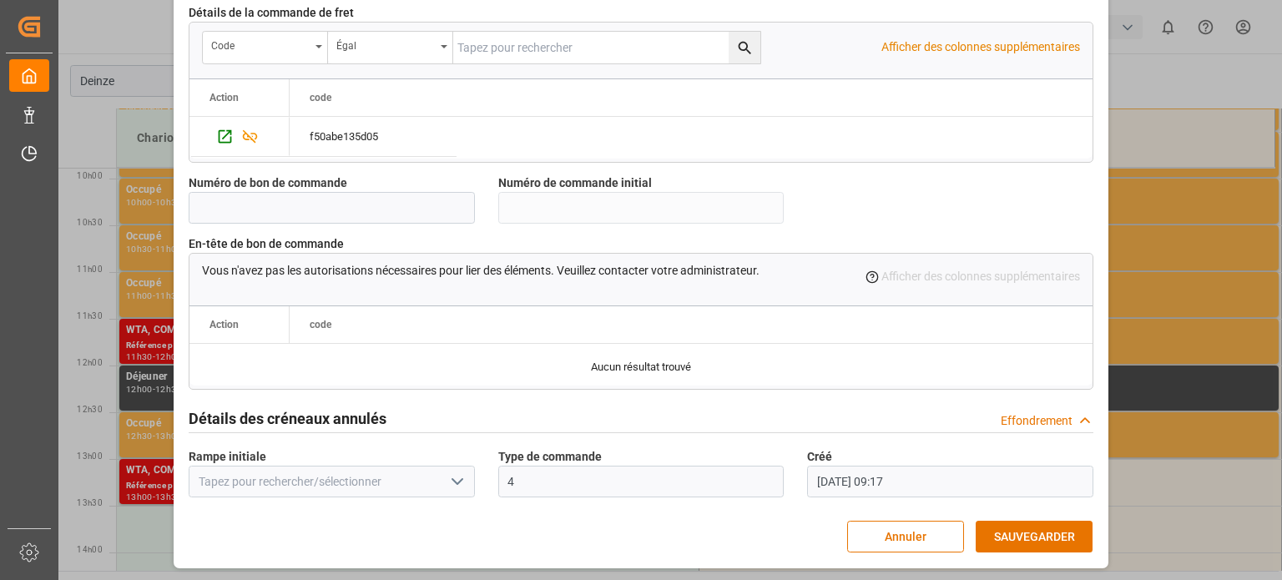
scroll to position [1615, 0]
click at [1035, 533] on font "SAUVEGARDER" at bounding box center [1034, 536] width 81 height 13
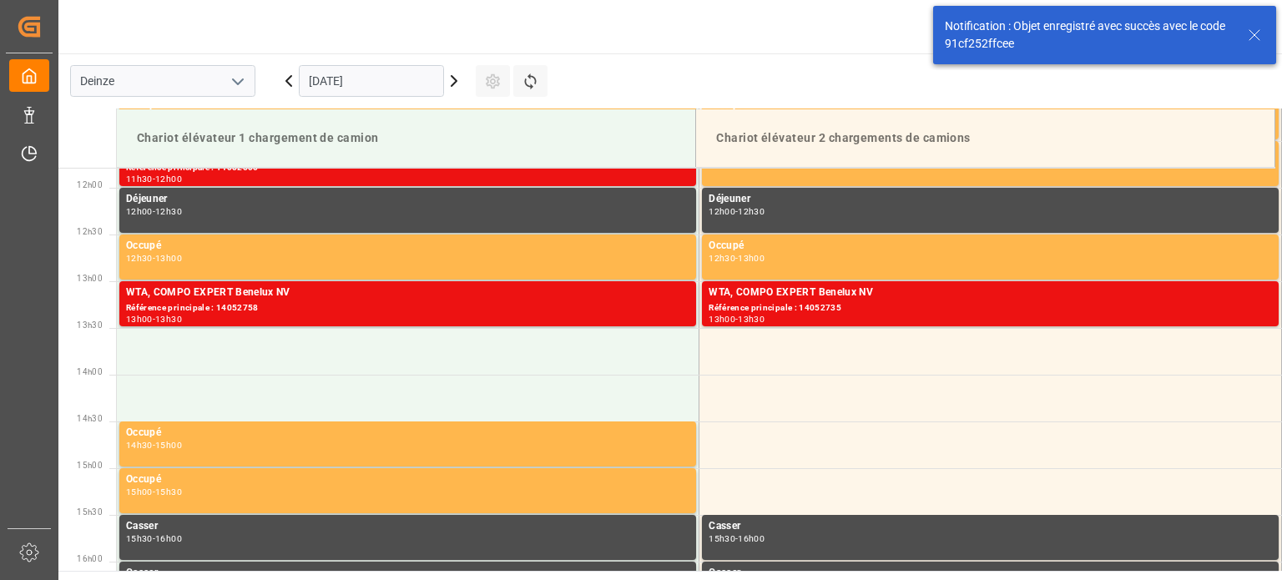
scroll to position [1111, 0]
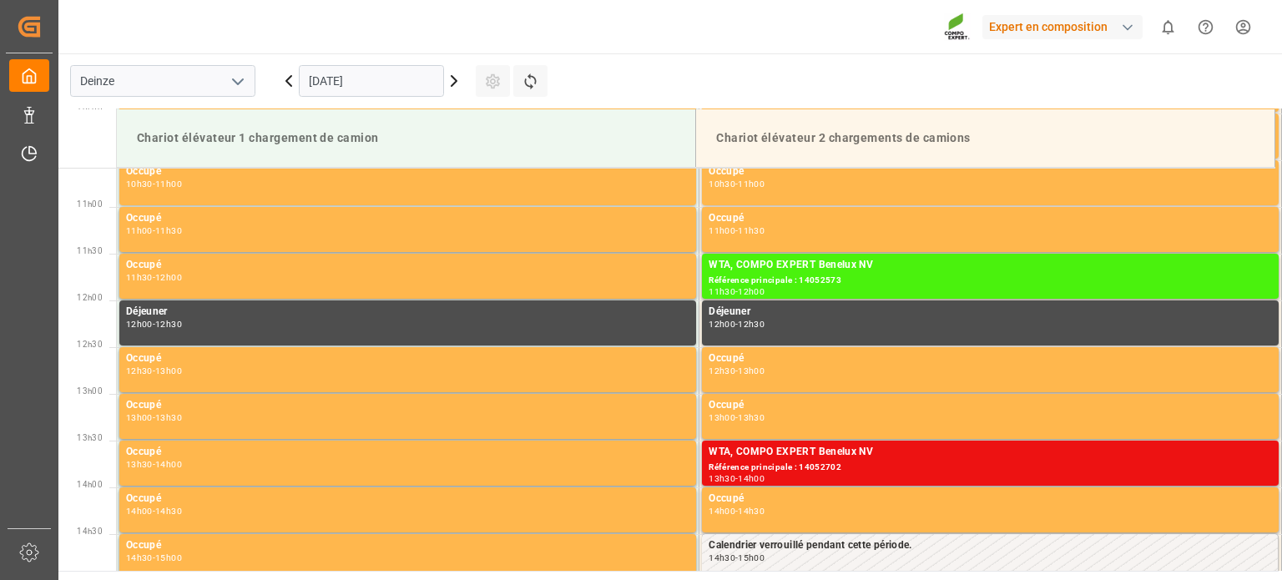
scroll to position [1015, 0]
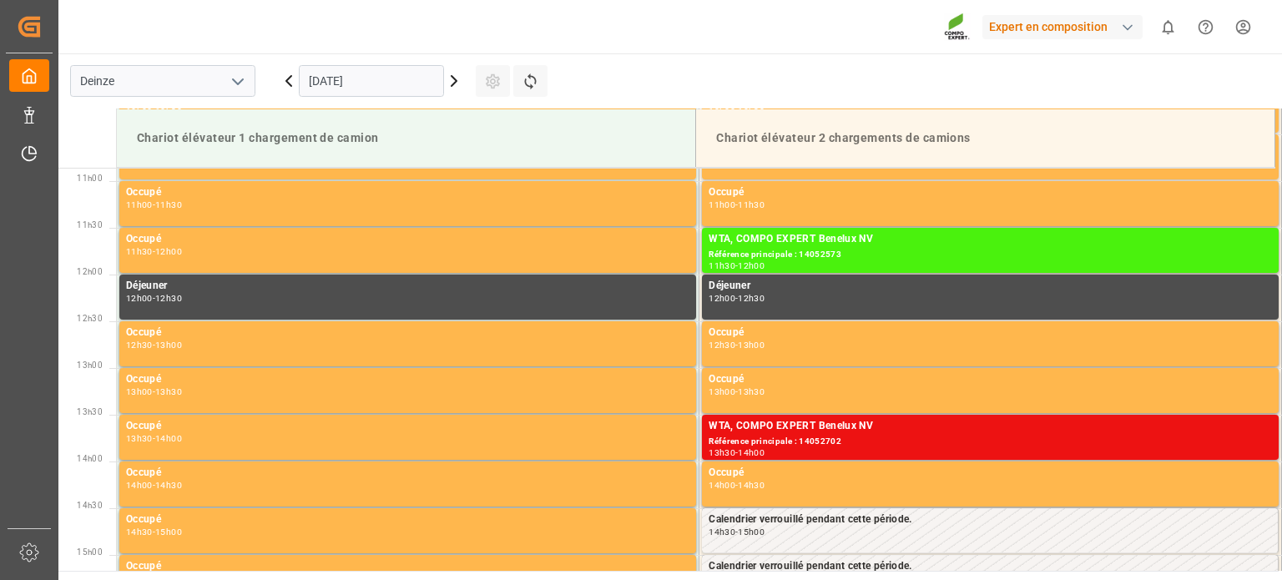
click at [454, 83] on icon at bounding box center [453, 81] width 5 height 10
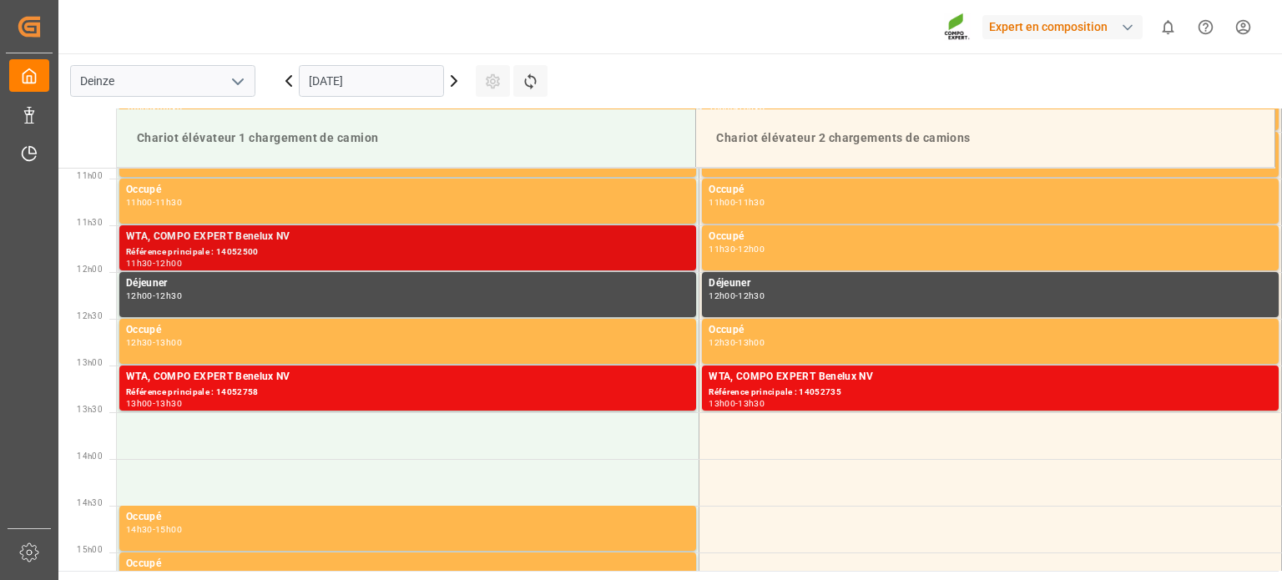
scroll to position [1101, 0]
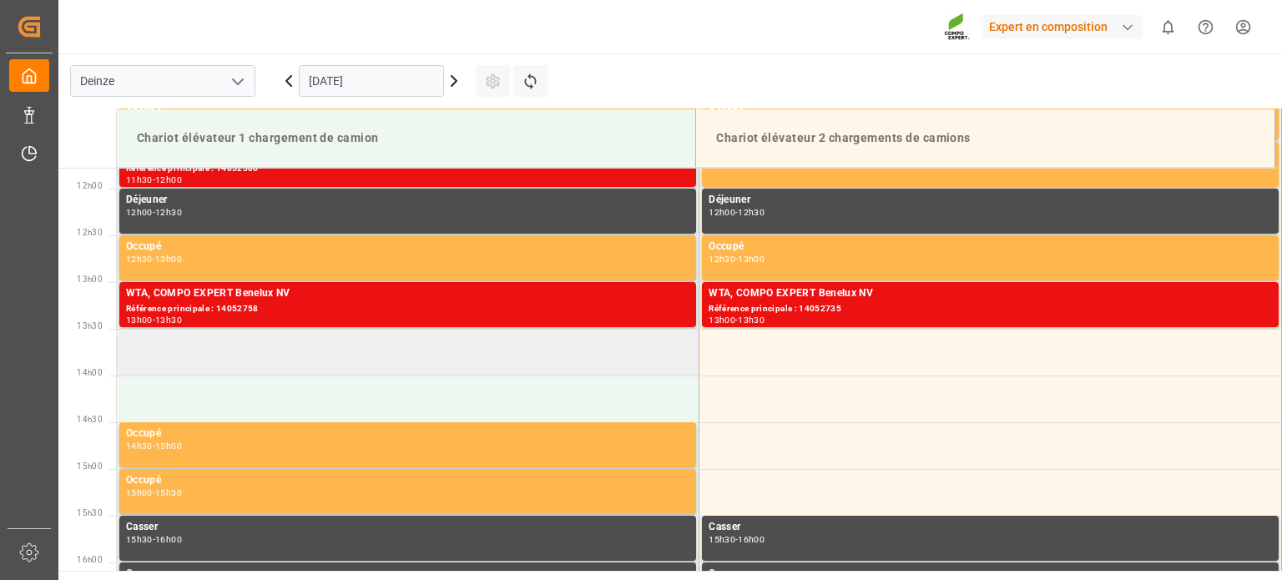
click at [266, 350] on td at bounding box center [408, 352] width 582 height 47
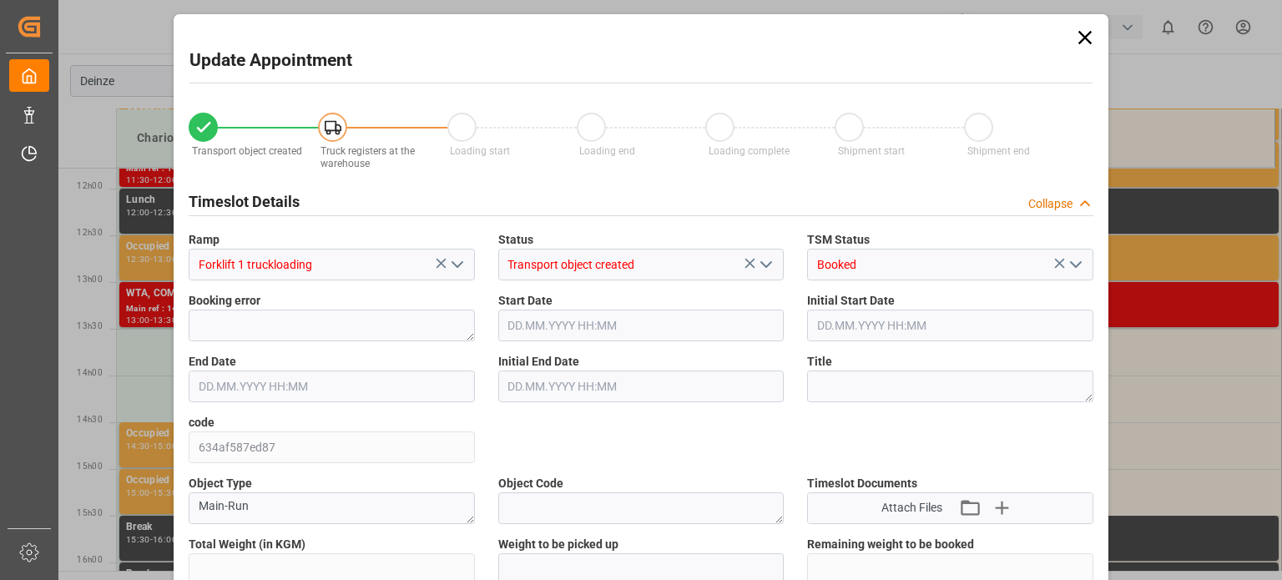
type input "50694"
type input "0"
type input "84"
type input "30.09.2025 13:30"
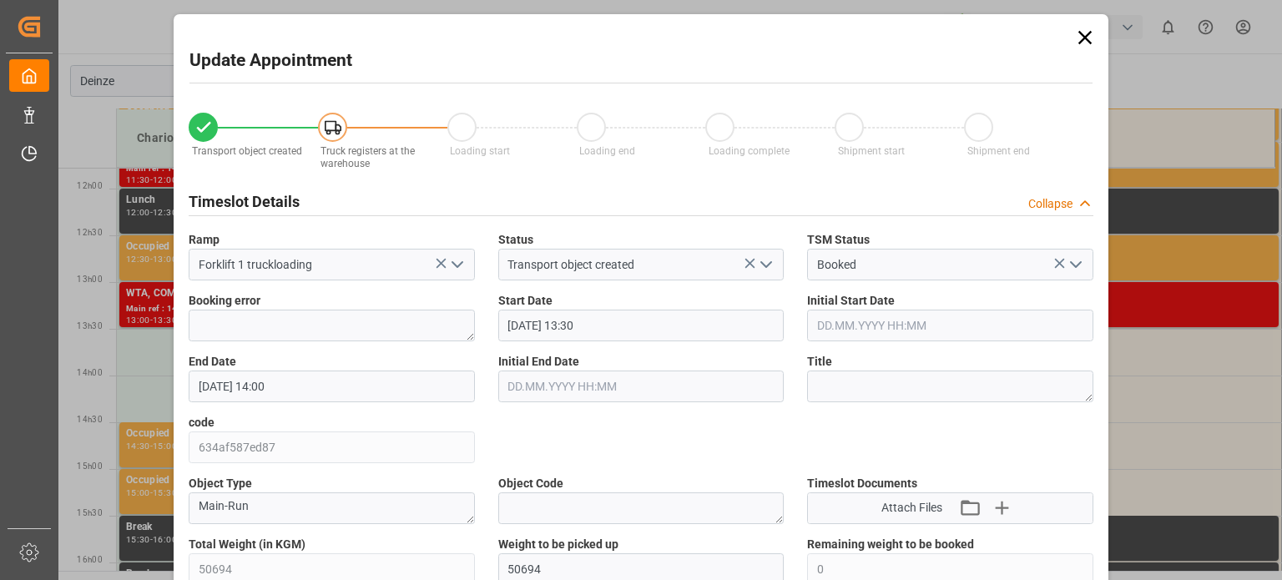
type input "30.09.2025 14:00"
type input "22.09.2025 12:19"
type input "29.09.2025 09:44"
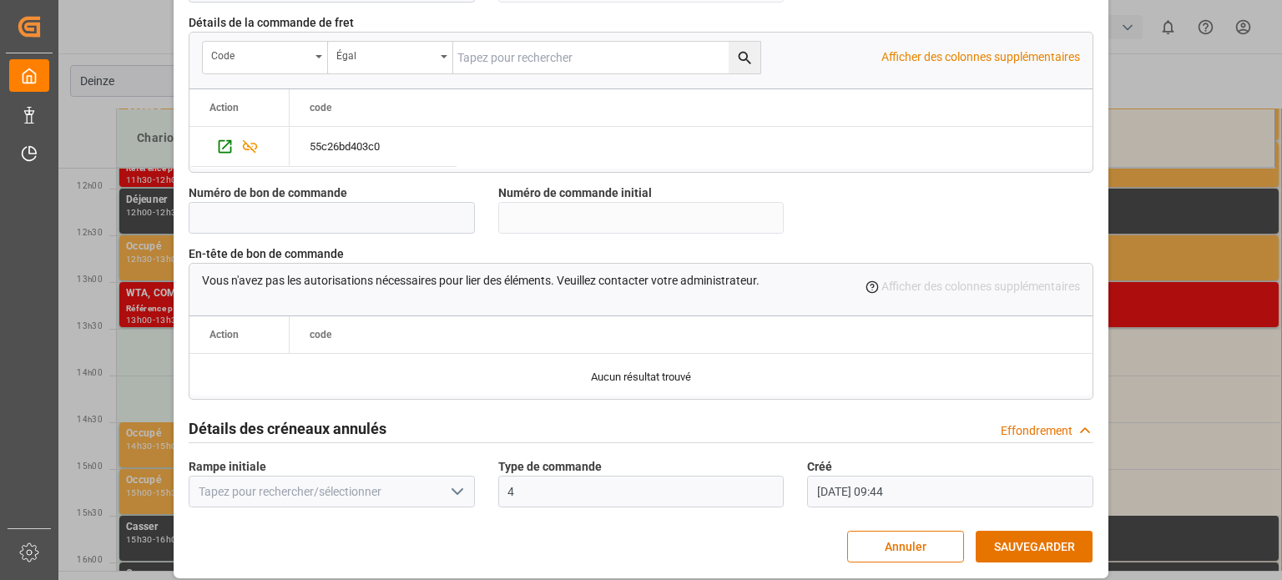
scroll to position [1615, 0]
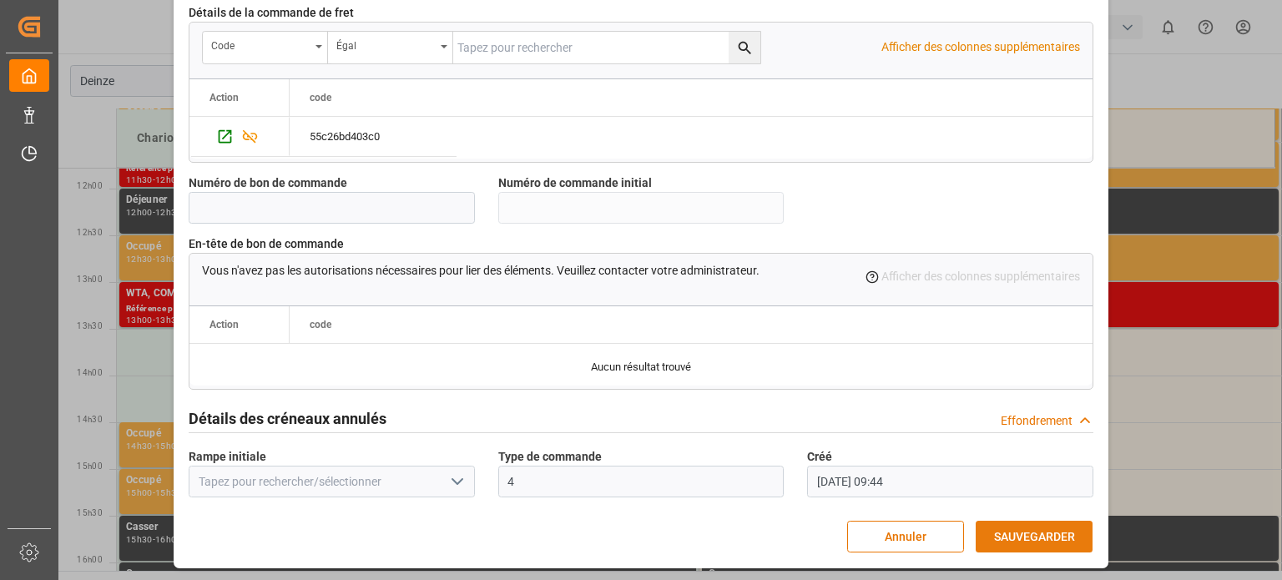
click at [1046, 530] on font "SAUVEGARDER" at bounding box center [1034, 536] width 81 height 13
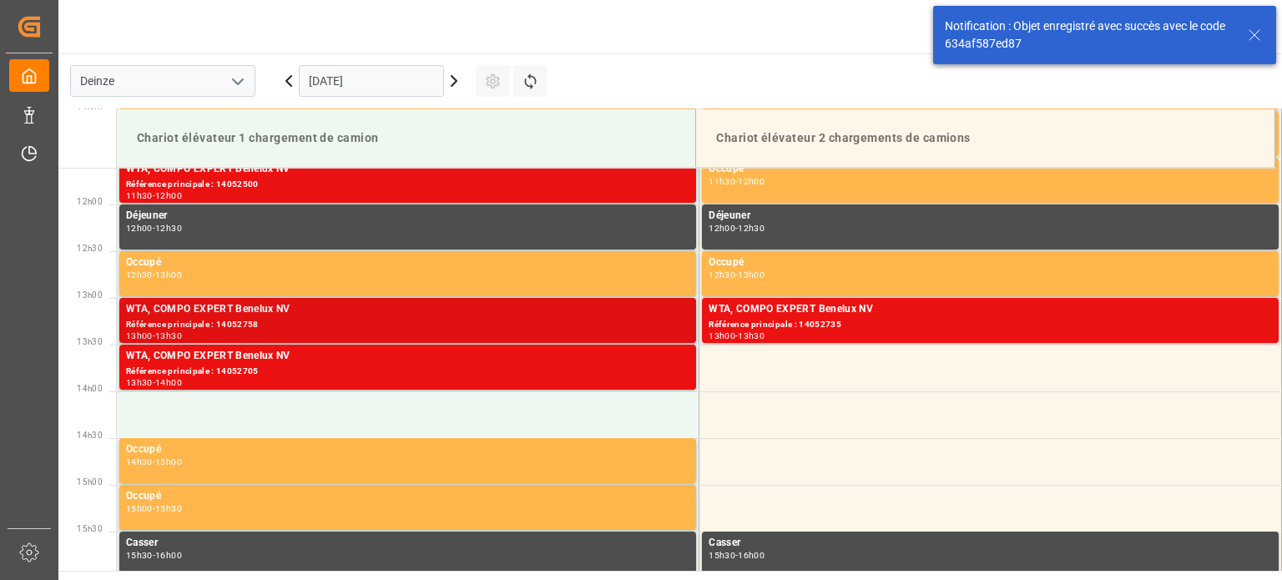
scroll to position [1111, 0]
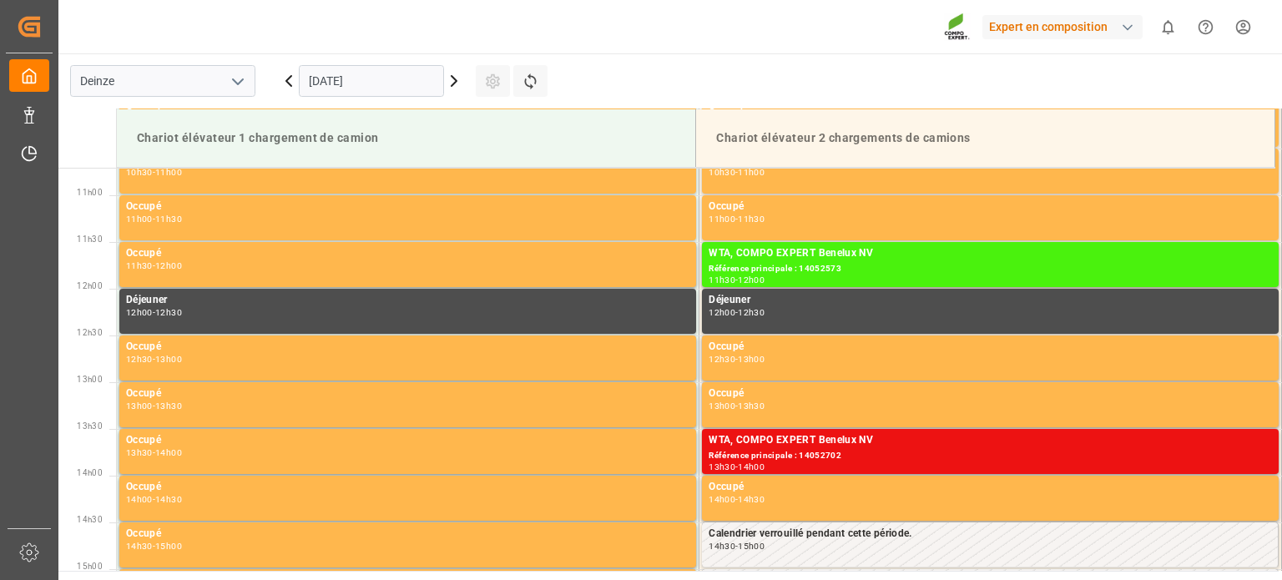
scroll to position [1017, 0]
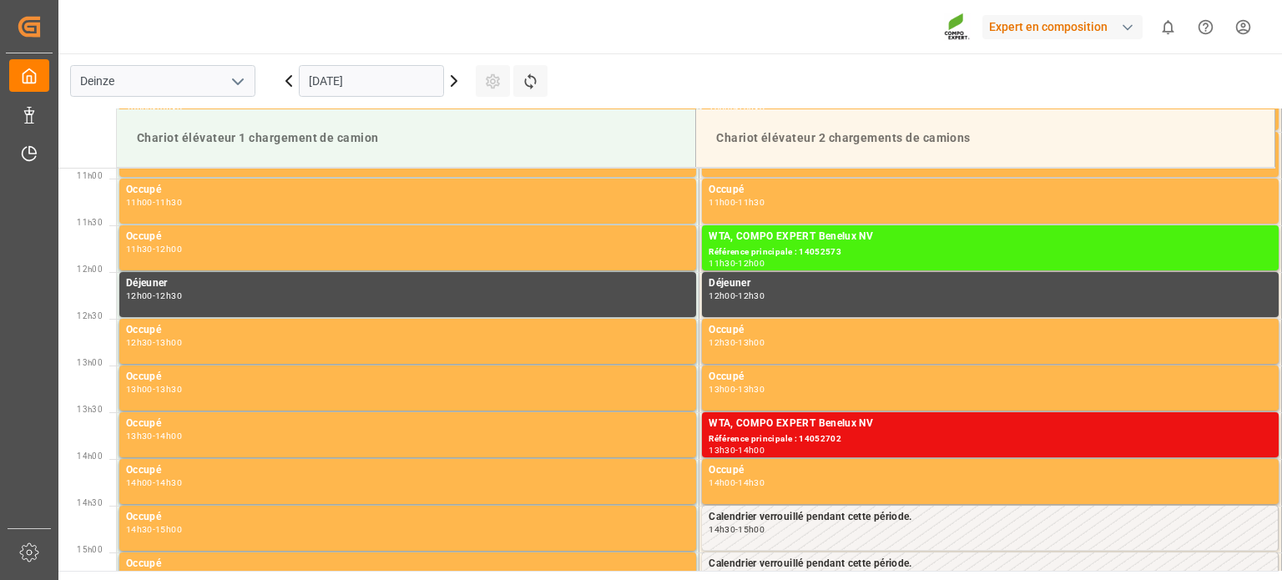
click at [451, 84] on icon at bounding box center [454, 81] width 20 height 20
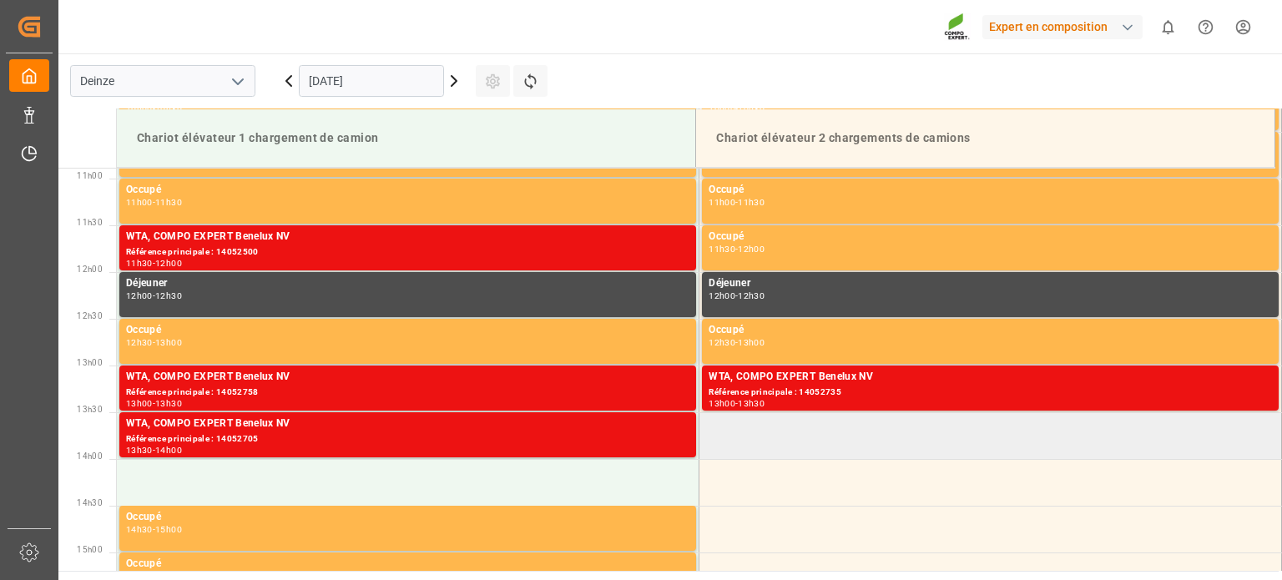
click at [794, 436] on td at bounding box center [990, 435] width 582 height 47
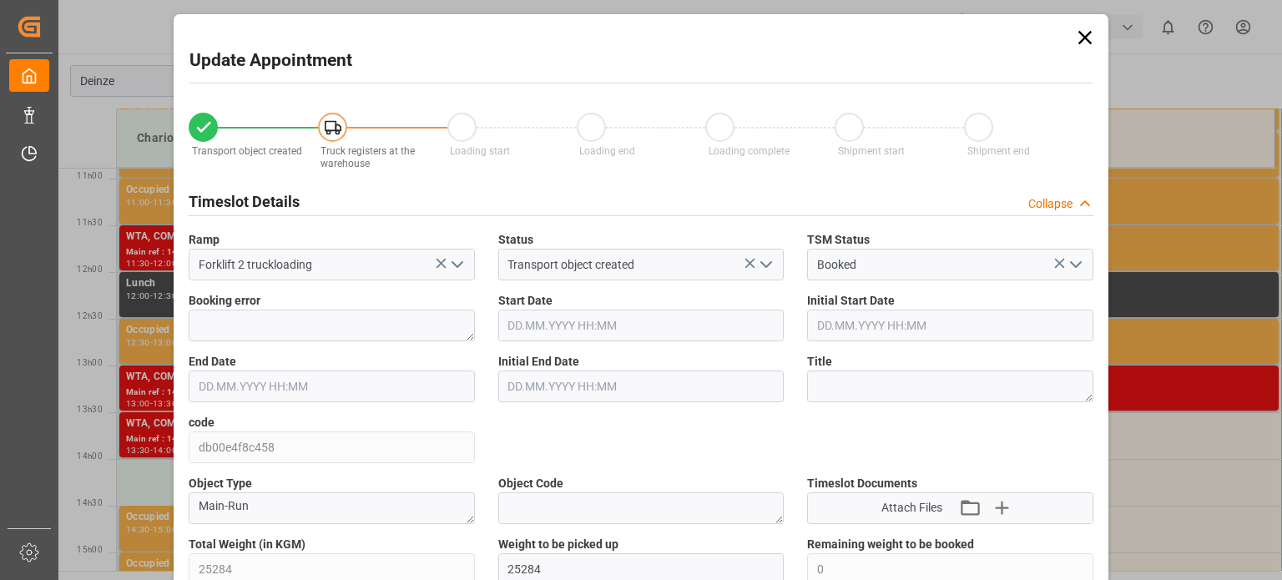
type input "25284"
type input "0"
type input "42"
type input "30.09.2025 13:30"
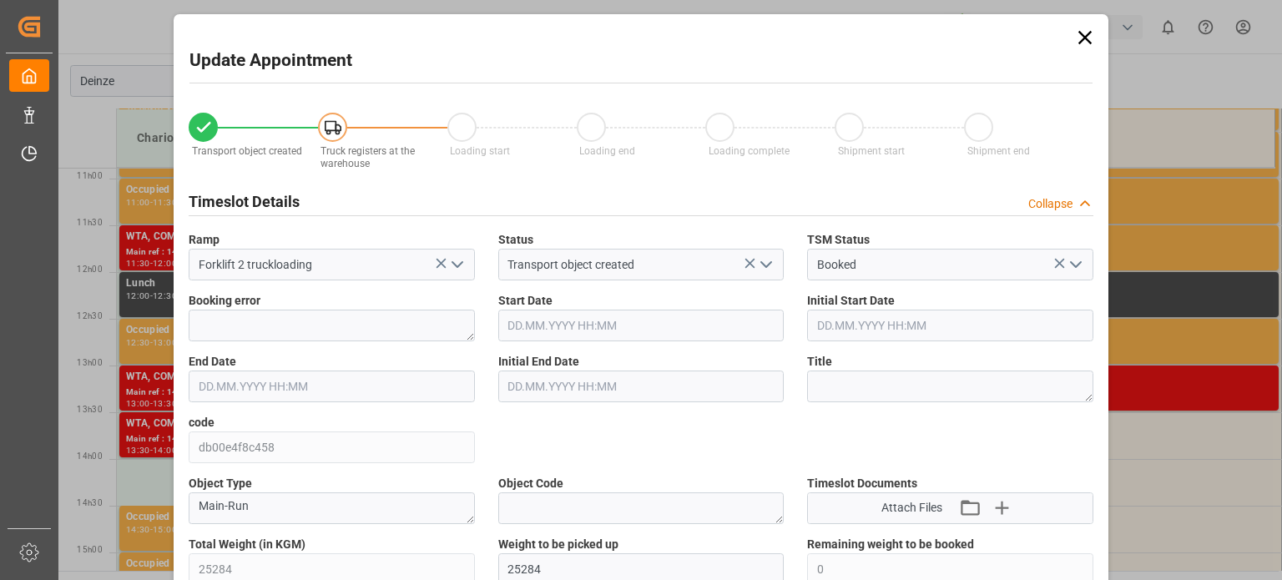
type input "30.09.2025 14:00"
type input "16.09.2025 07:37"
type input "29.09.2025 10:04"
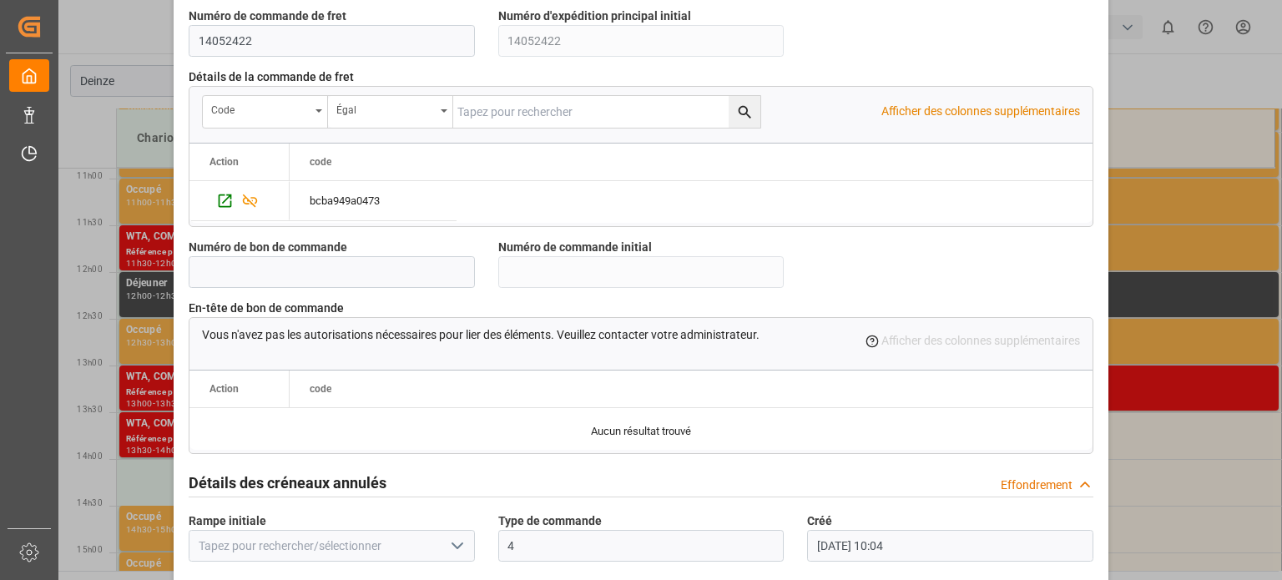
scroll to position [1615, 0]
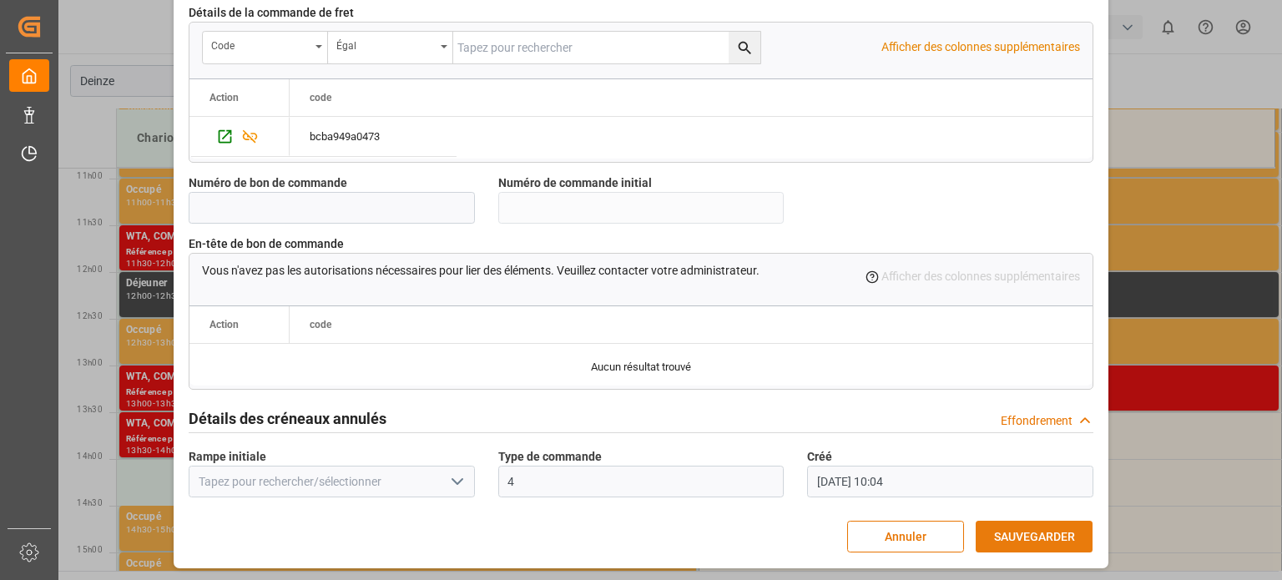
click at [1011, 523] on button "SAUVEGARDER" at bounding box center [1033, 537] width 117 height 32
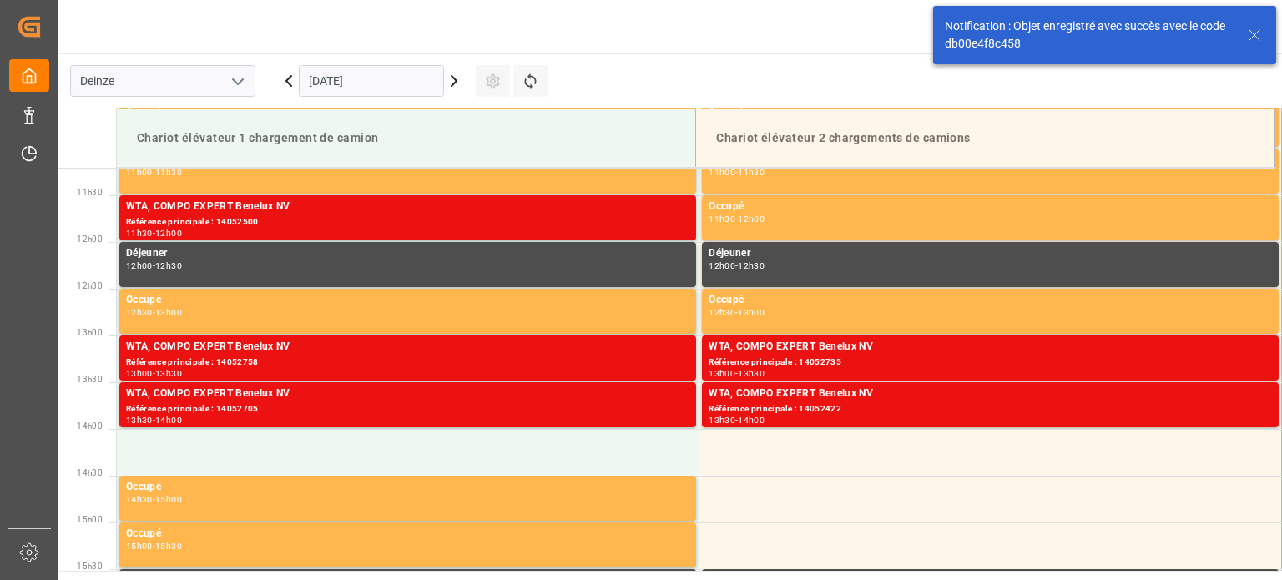
scroll to position [1052, 0]
